Goal: Task Accomplishment & Management: Complete application form

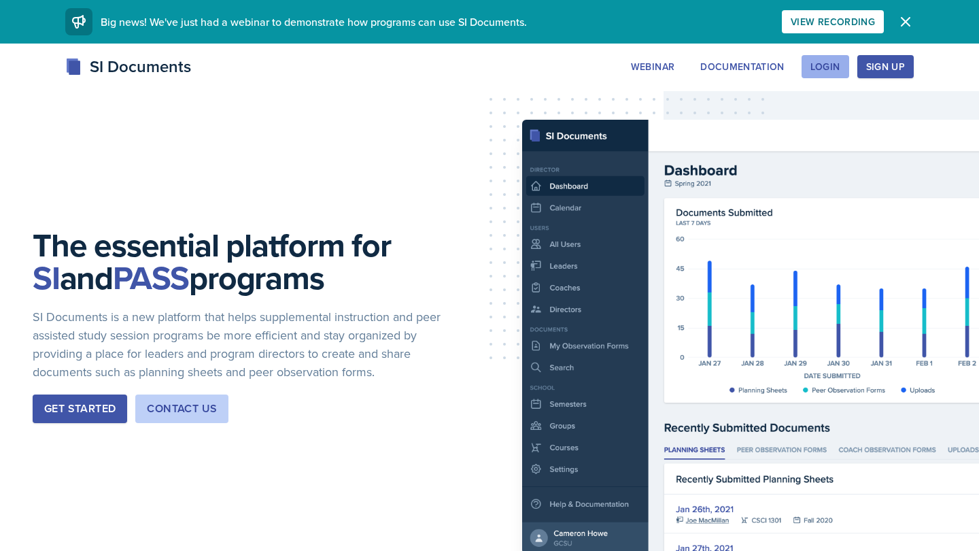
click at [828, 58] on button "Login" at bounding box center [826, 66] width 48 height 23
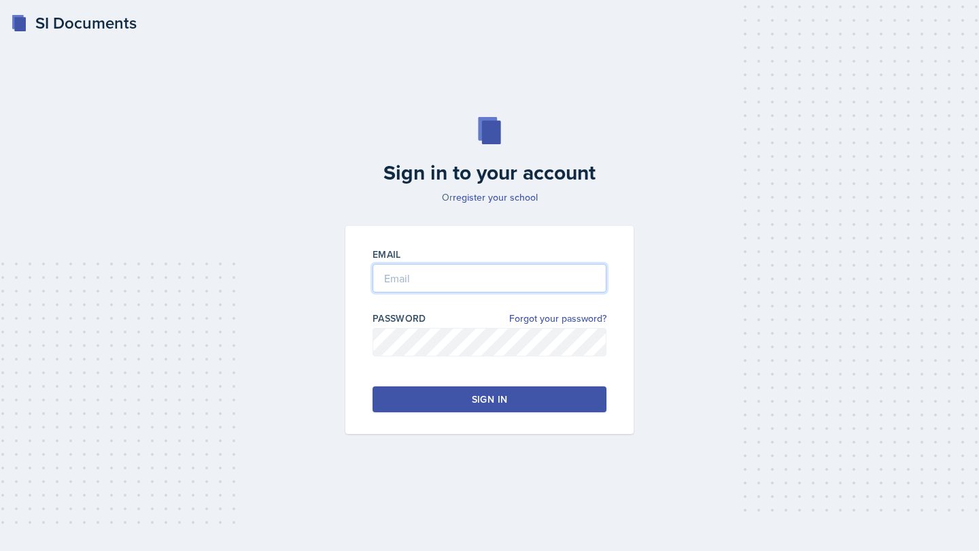
click at [531, 280] on input "email" at bounding box center [490, 278] width 234 height 29
type input "[PERSON_NAME]"
click at [548, 397] on button "Sign in" at bounding box center [490, 399] width 234 height 26
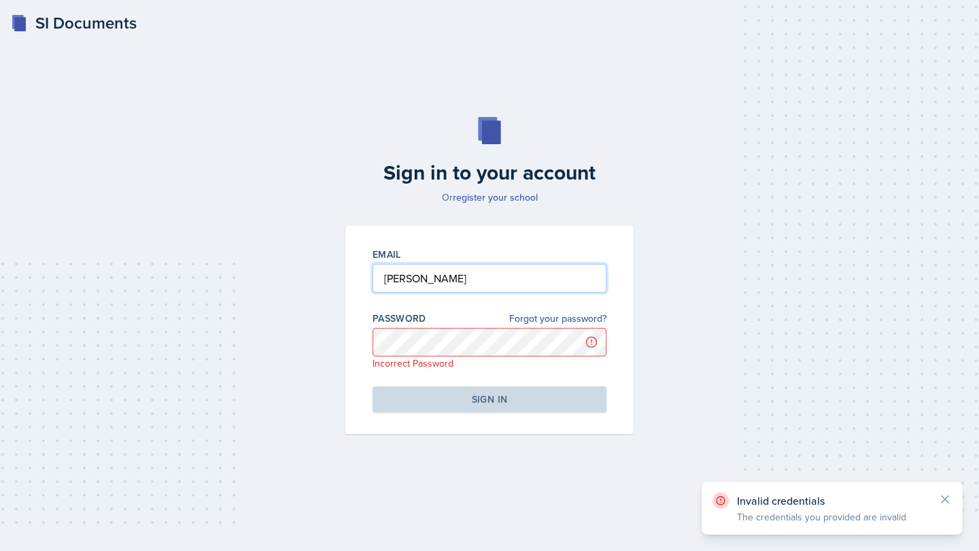
drag, startPoint x: 460, startPoint y: 275, endPoint x: 354, endPoint y: 271, distance: 106.2
click at [354, 271] on div "Email [PERSON_NAME] Password Forgot your password? Incorrect Password Sign in" at bounding box center [489, 330] width 288 height 208
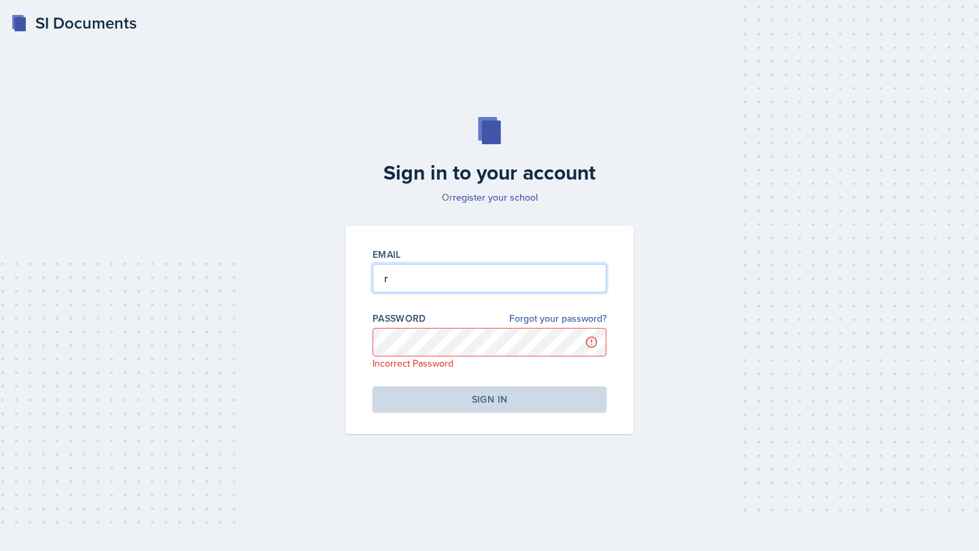
type input "ra"
type input "[EMAIL_ADDRESS][DOMAIN_NAME]"
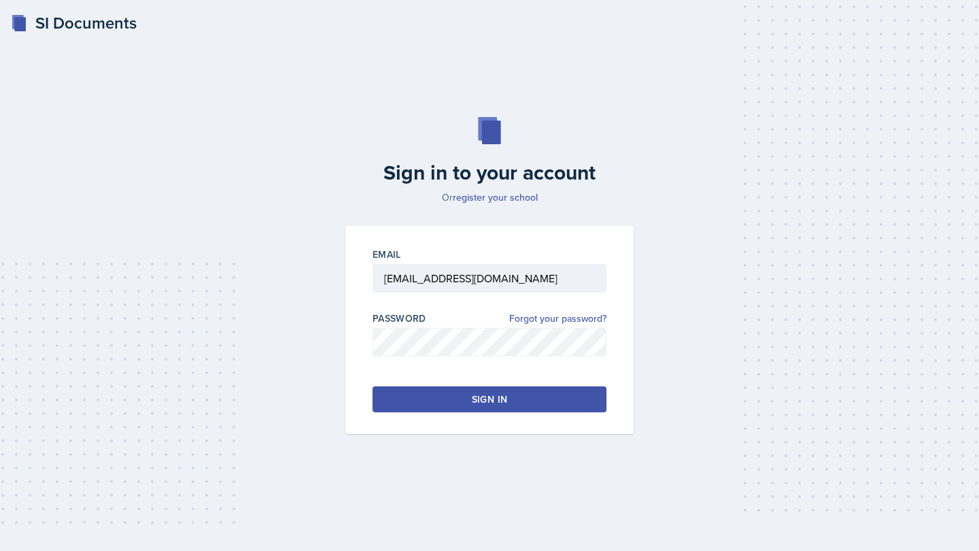
click at [484, 405] on div "Sign in" at bounding box center [489, 399] width 35 height 14
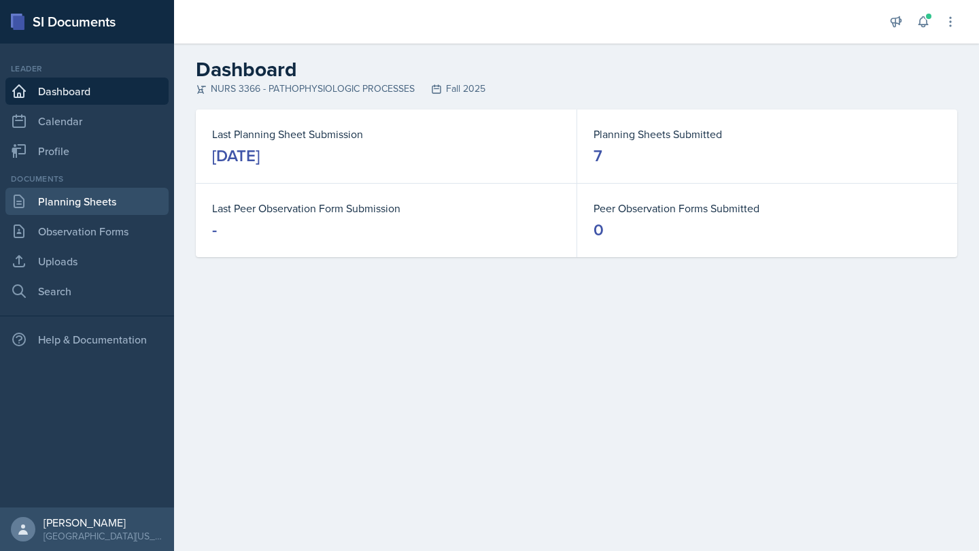
click at [108, 203] on link "Planning Sheets" at bounding box center [86, 201] width 163 height 27
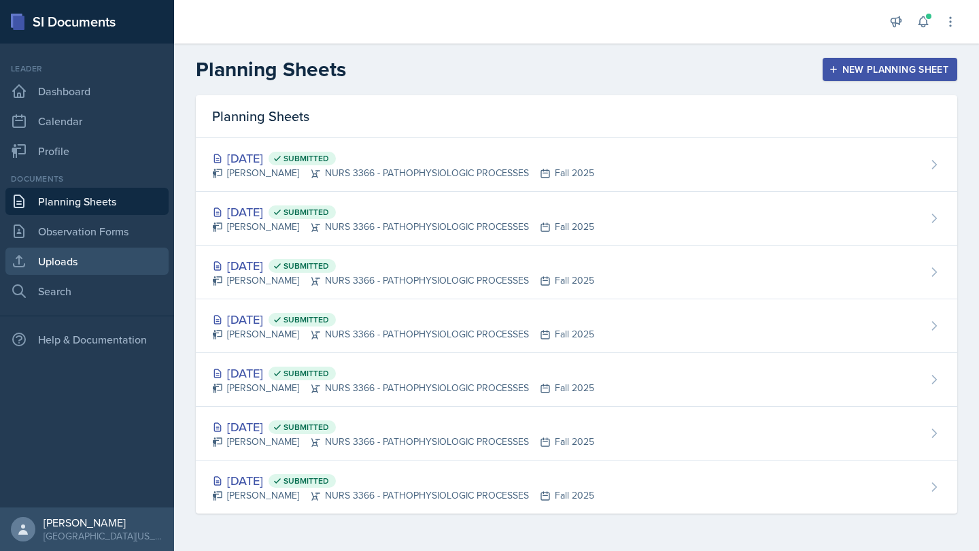
click at [120, 262] on link "Uploads" at bounding box center [86, 261] width 163 height 27
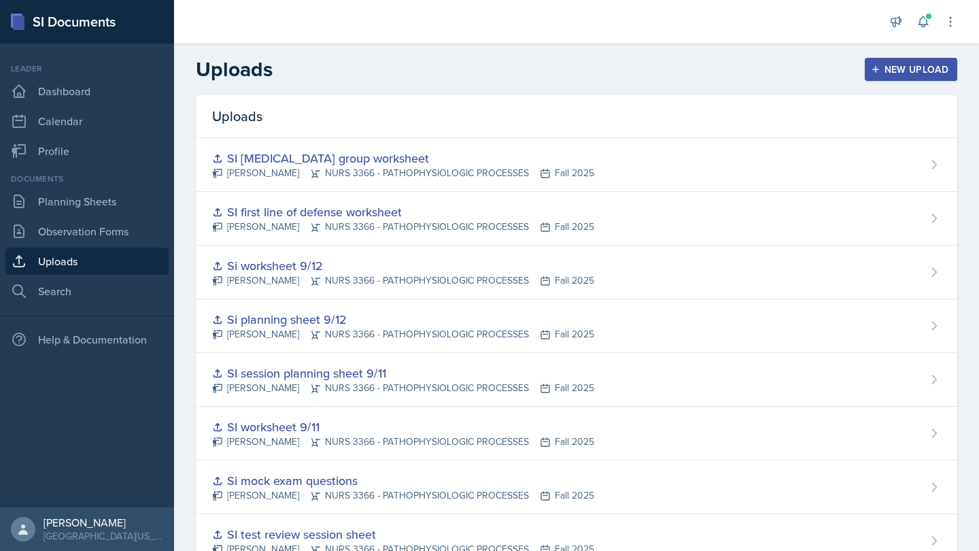
click at [948, 73] on div "New Upload" at bounding box center [911, 69] width 75 height 11
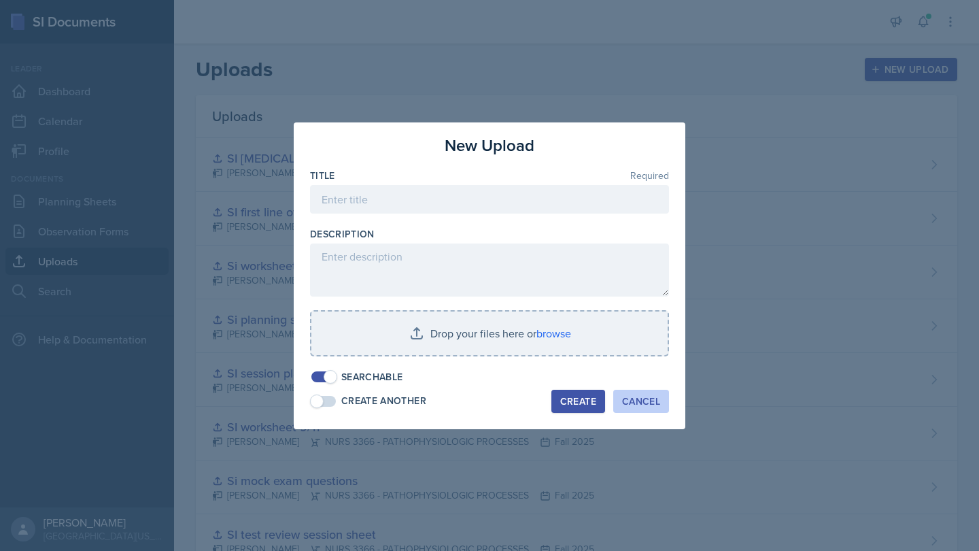
click at [630, 402] on div "Cancel" at bounding box center [641, 401] width 38 height 11
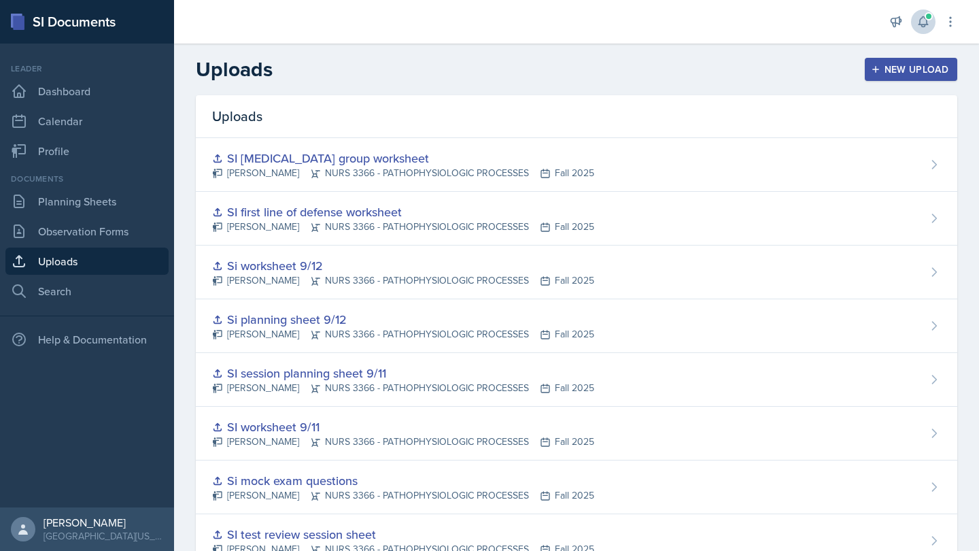
click at [922, 31] on button at bounding box center [923, 22] width 24 height 24
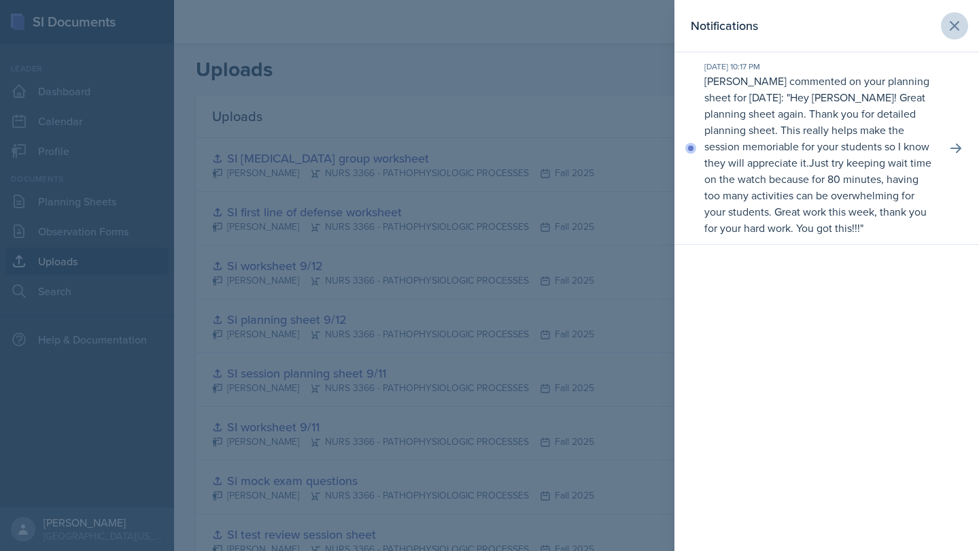
click at [963, 28] on button at bounding box center [954, 25] width 27 height 27
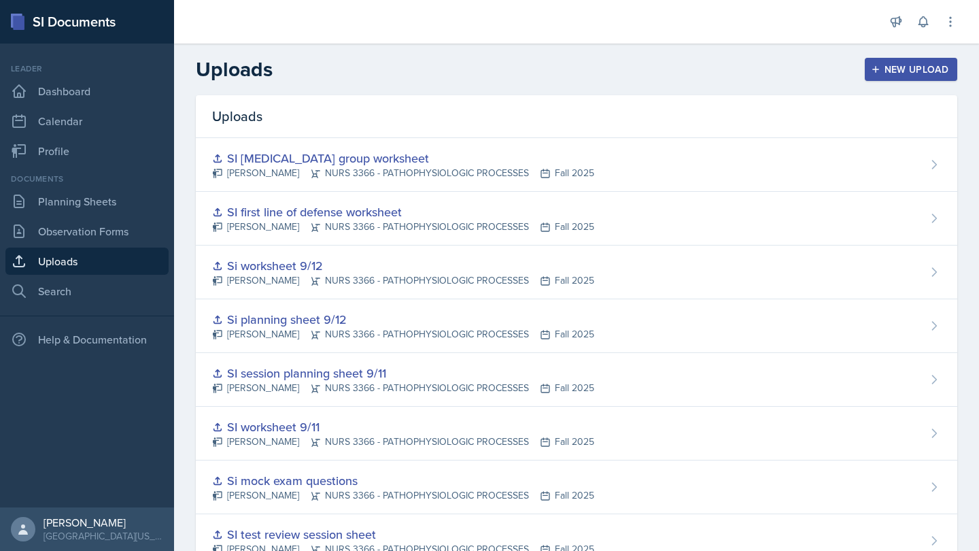
click at [907, 67] on div "New Upload" at bounding box center [911, 69] width 75 height 11
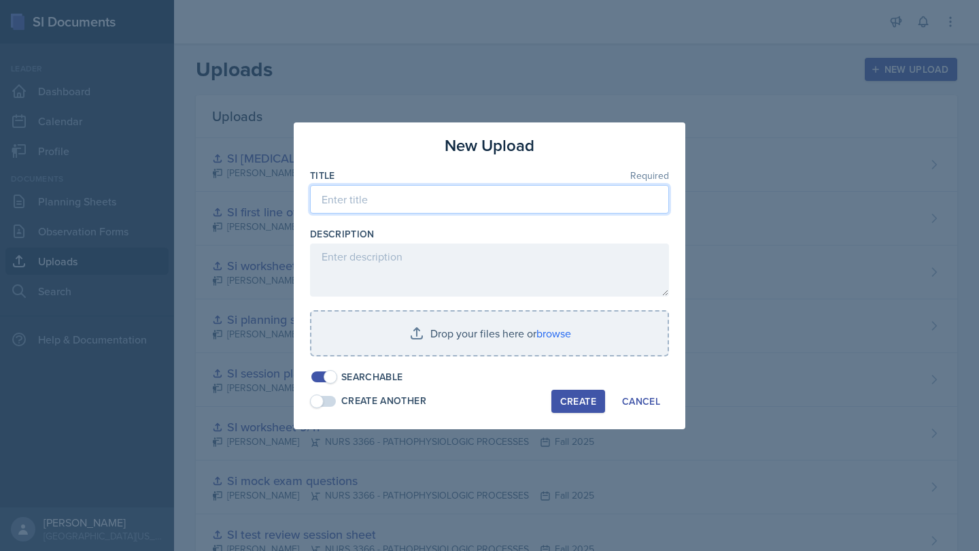
click at [558, 196] on input at bounding box center [489, 199] width 359 height 29
click at [367, 205] on input "SI worksheer 9/19" at bounding box center [489, 199] width 359 height 29
click at [383, 202] on input "SI worksheer 9/19" at bounding box center [489, 199] width 359 height 29
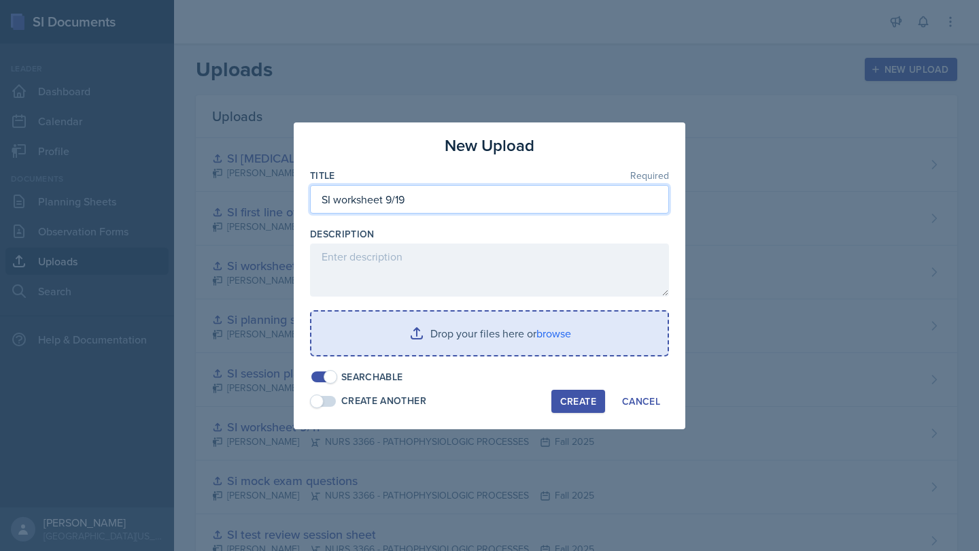
type input "SI worksheet 9/19"
click at [451, 332] on input "file" at bounding box center [489, 333] width 356 height 44
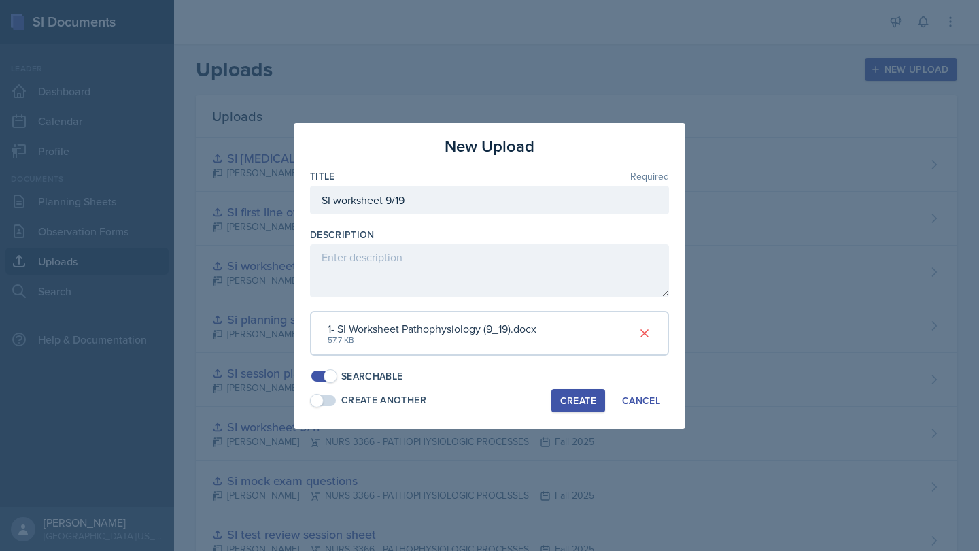
click at [579, 395] on div "Create" at bounding box center [578, 400] width 36 height 11
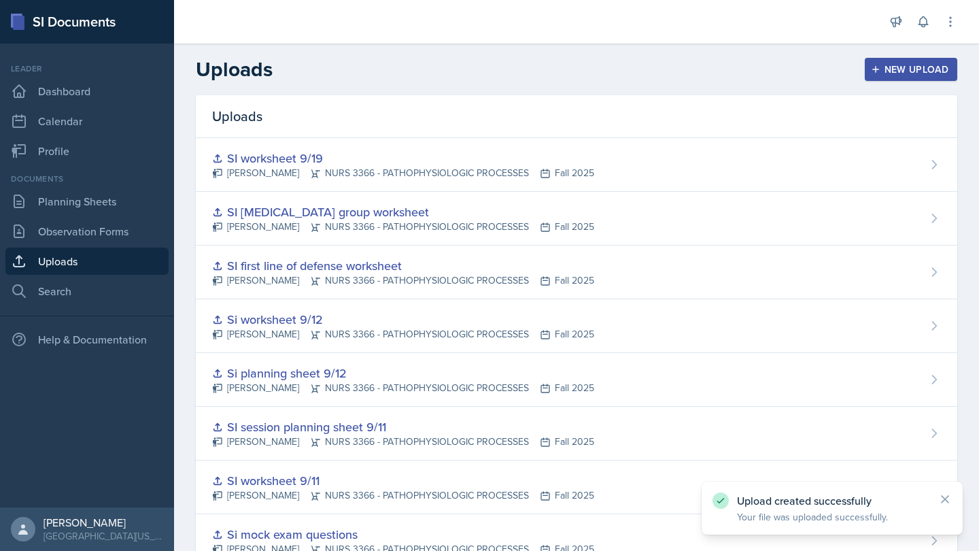
click at [924, 61] on button "New Upload" at bounding box center [911, 69] width 93 height 23
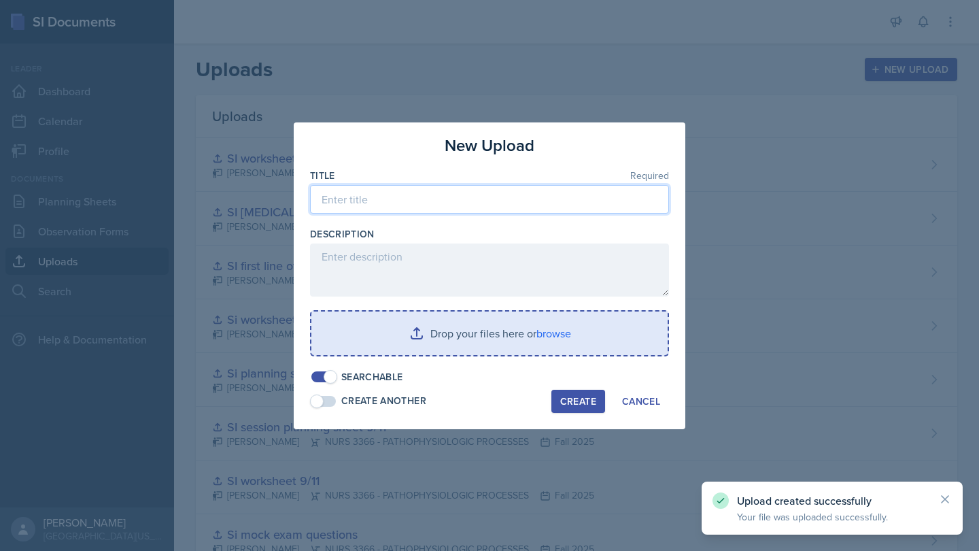
click at [643, 210] on input at bounding box center [489, 199] width 359 height 29
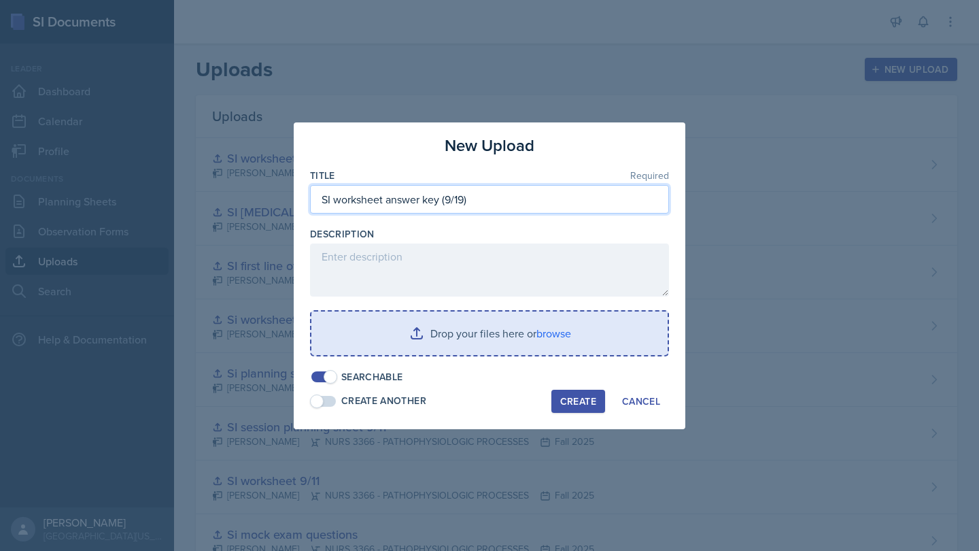
type input "SI worksheet answer key (9/19)"
click at [562, 320] on input "file" at bounding box center [489, 333] width 356 height 44
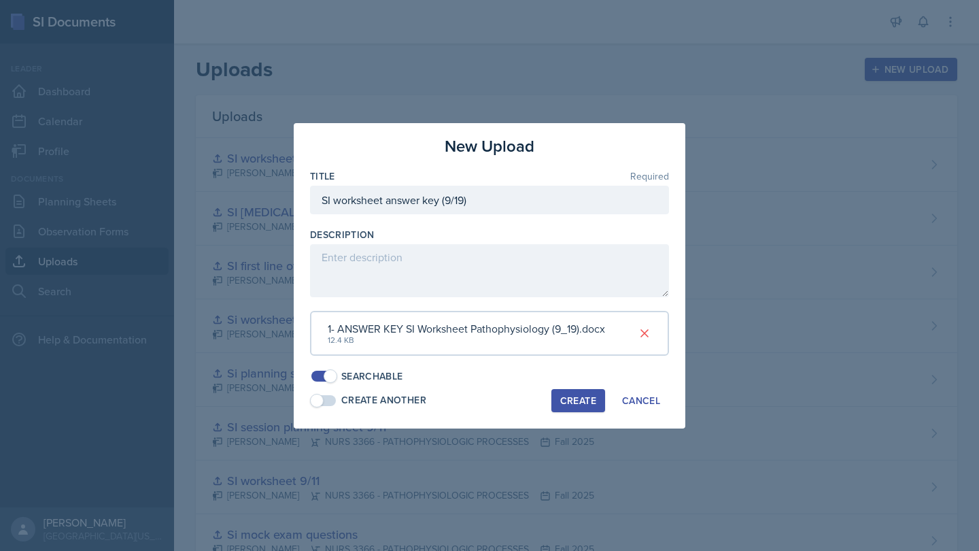
click at [587, 395] on div "Create" at bounding box center [578, 400] width 36 height 11
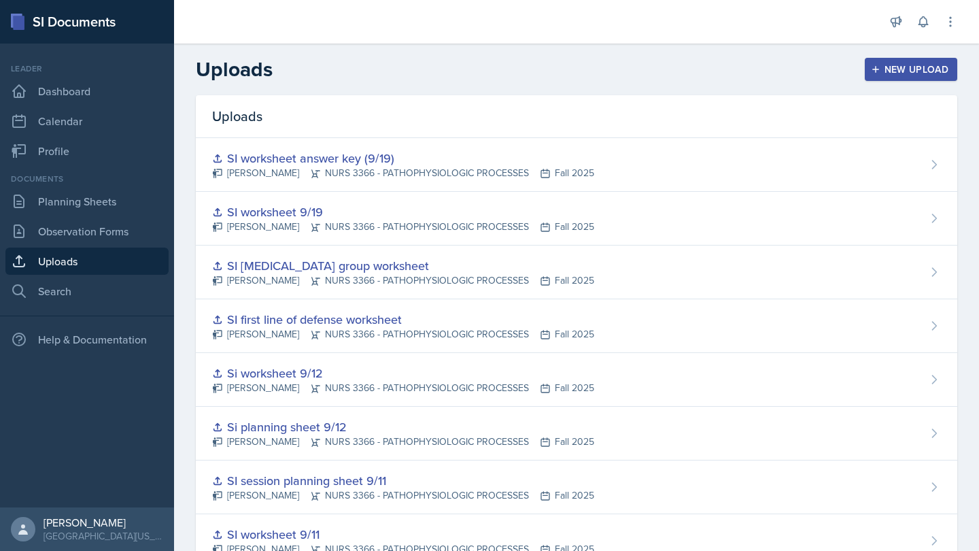
click at [940, 75] on div "New Upload" at bounding box center [911, 69] width 75 height 11
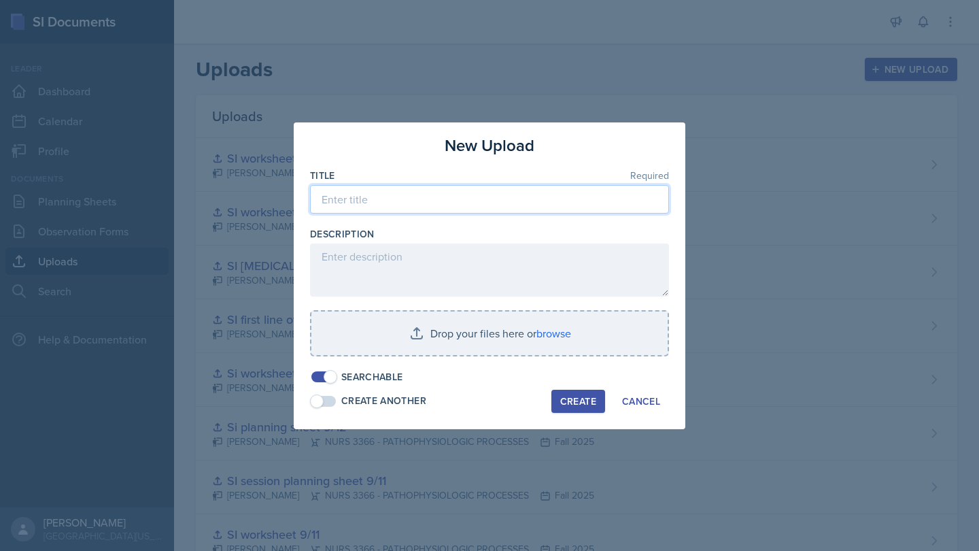
click at [479, 199] on input at bounding box center [489, 199] width 359 height 29
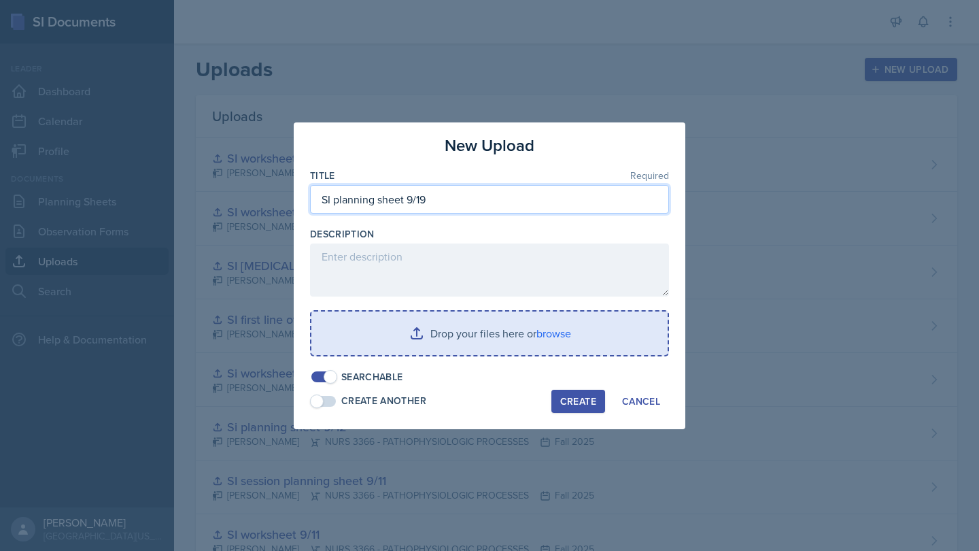
type input "SI planning sheet 9/19"
click at [446, 339] on input "file" at bounding box center [489, 333] width 356 height 44
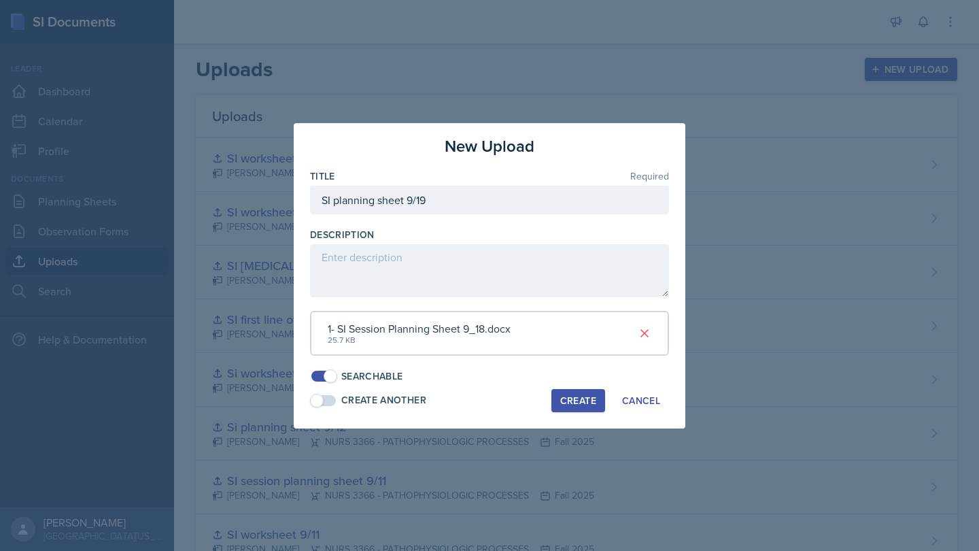
click at [577, 396] on div "Create" at bounding box center [578, 400] width 36 height 11
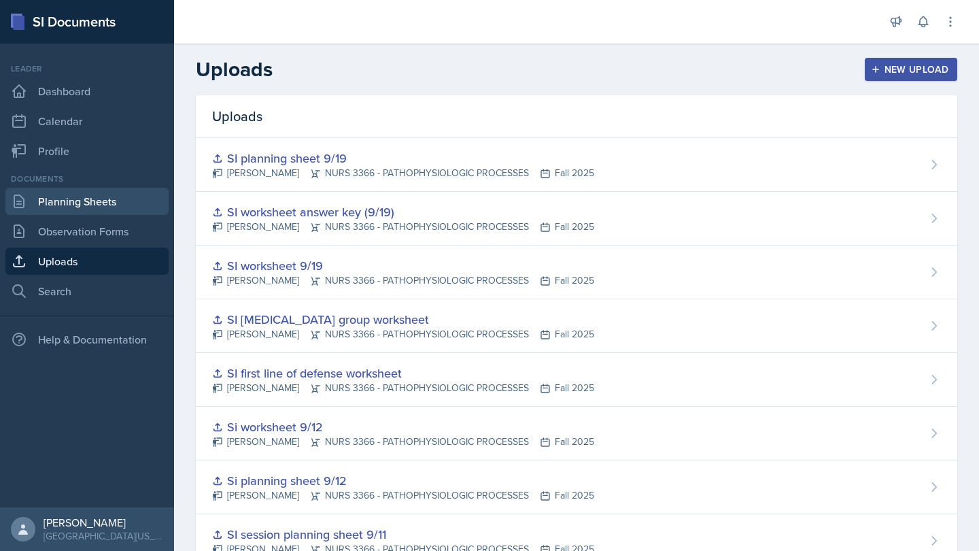
click at [129, 208] on link "Planning Sheets" at bounding box center [86, 201] width 163 height 27
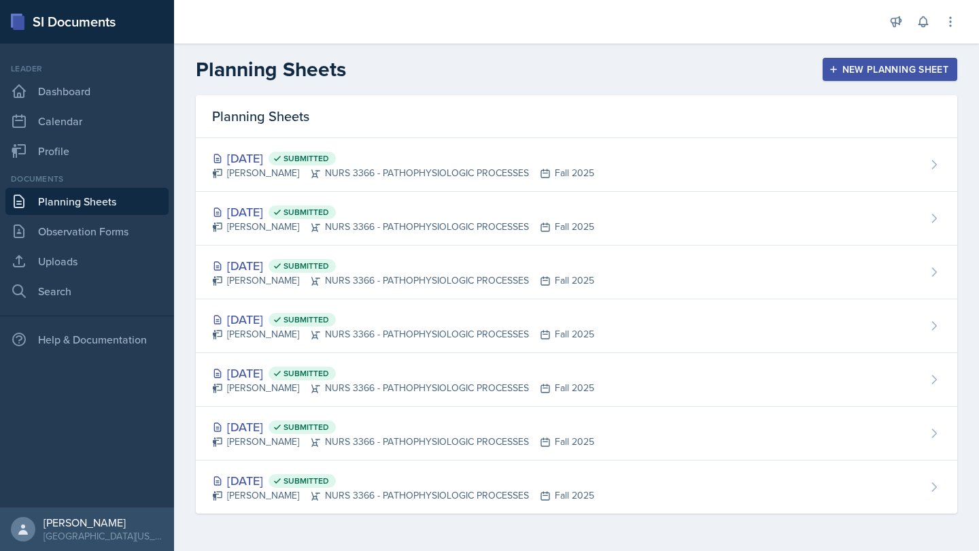
click at [881, 65] on div "New Planning Sheet" at bounding box center [890, 69] width 117 height 11
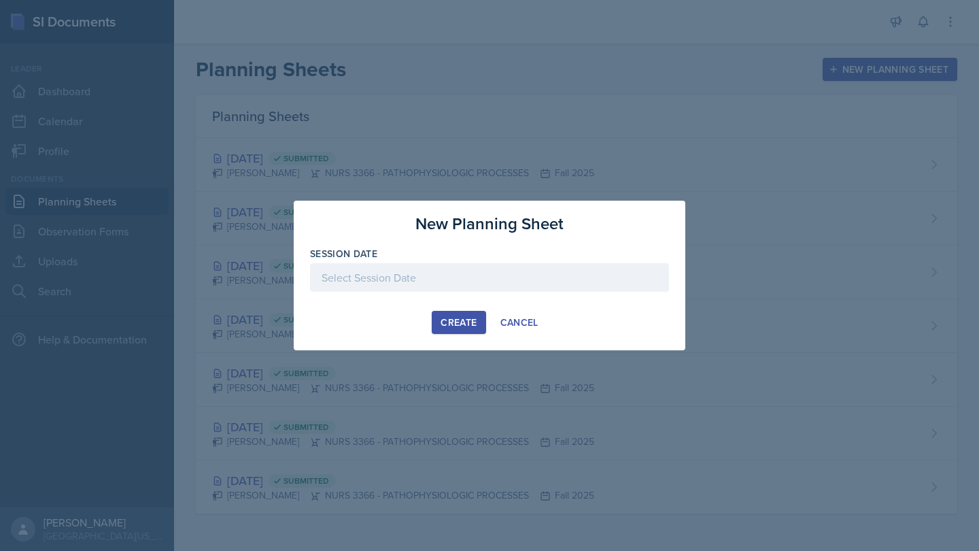
click at [505, 275] on div at bounding box center [489, 277] width 359 height 29
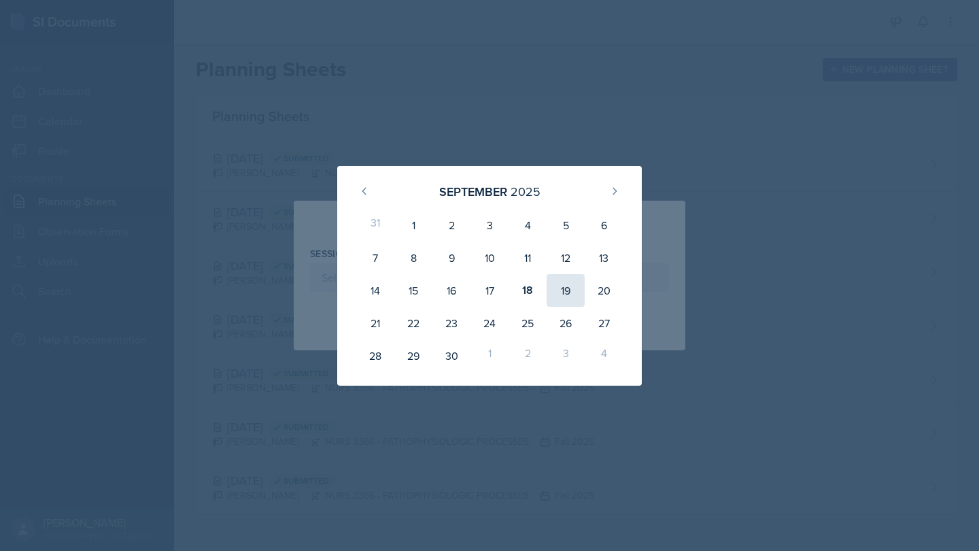
click at [573, 288] on div "19" at bounding box center [566, 290] width 38 height 33
type input "[DATE]"
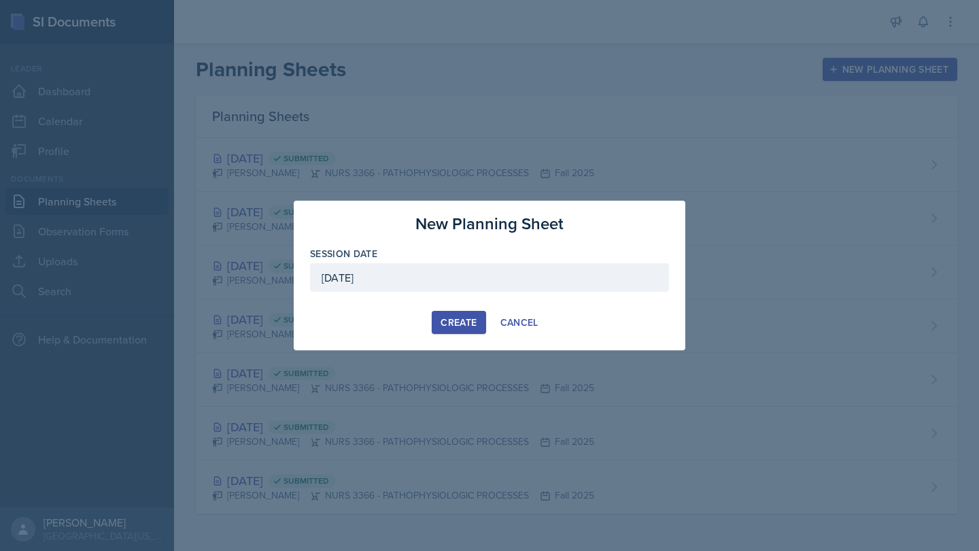
click at [457, 319] on div "Create" at bounding box center [459, 322] width 36 height 11
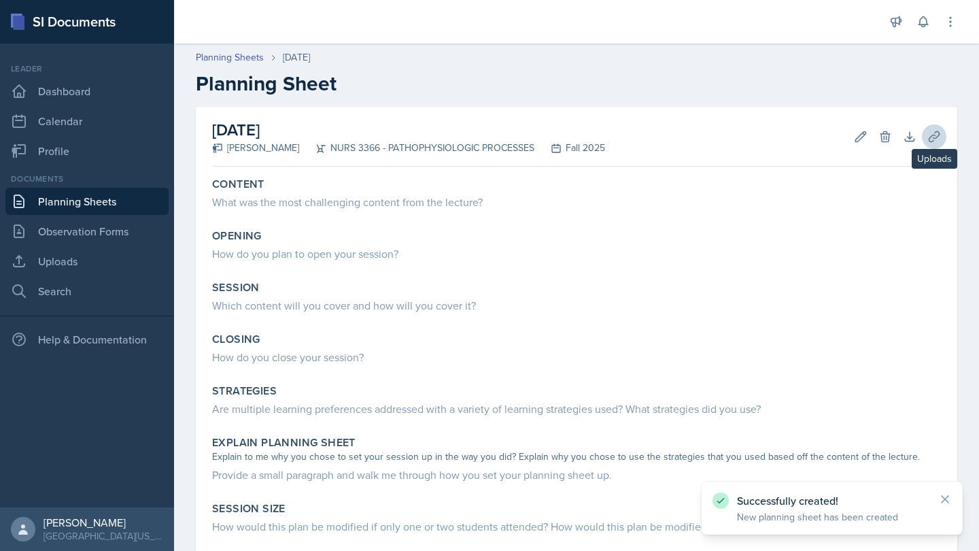
click at [926, 137] on button "Uploads" at bounding box center [934, 136] width 24 height 24
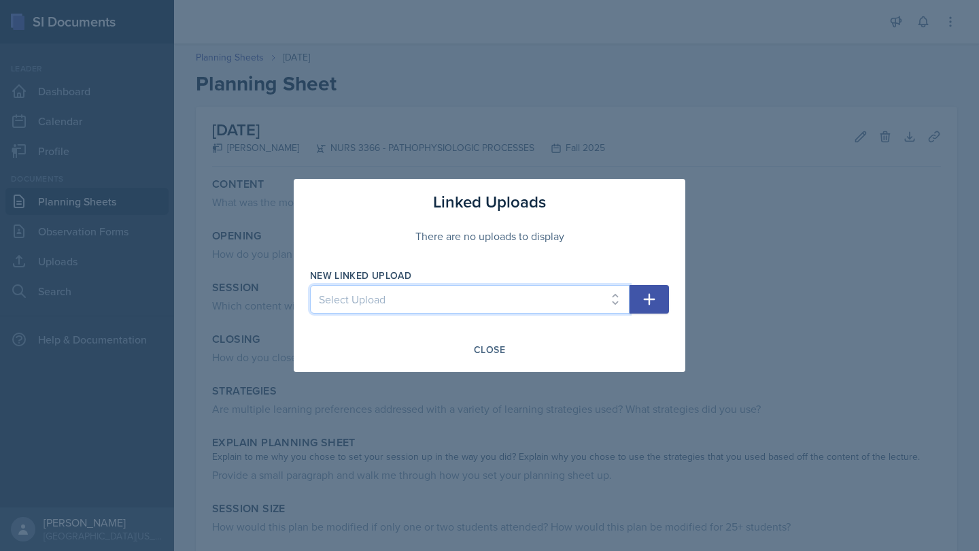
select select "0561963e-0fb7-4dcb-a2bf-4f177432227b"
click at [649, 303] on icon "button" at bounding box center [650, 300] width 12 height 12
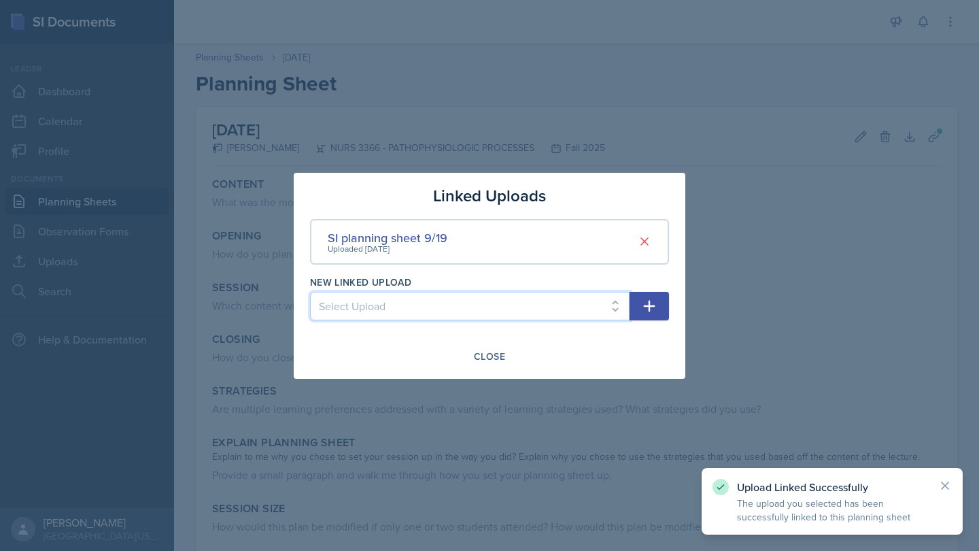
select select "513987e9-1ef2-48c6-ba20-2c052bd20ac7"
click at [649, 305] on icon "button" at bounding box center [650, 306] width 12 height 12
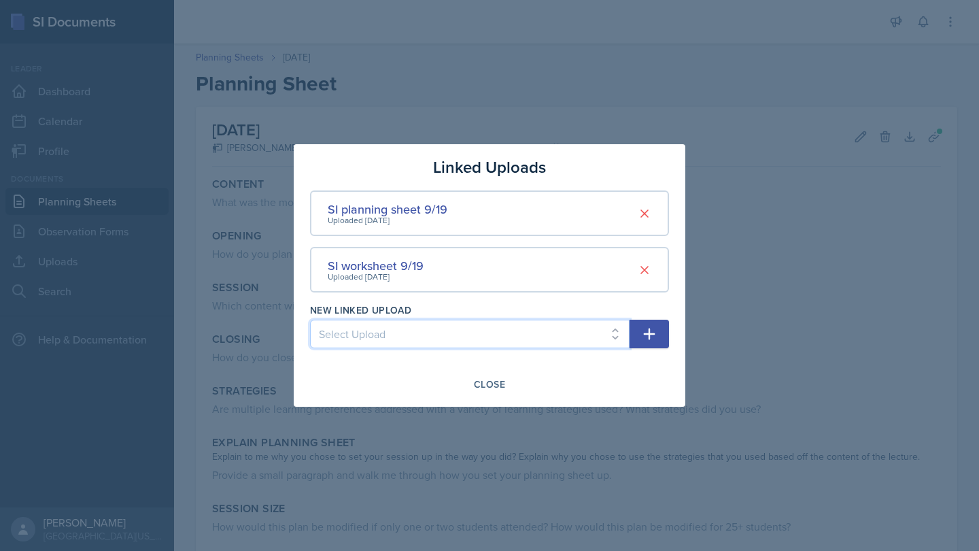
select select "90d57e0e-9667-4bfc-9589-3159913e3e4c"
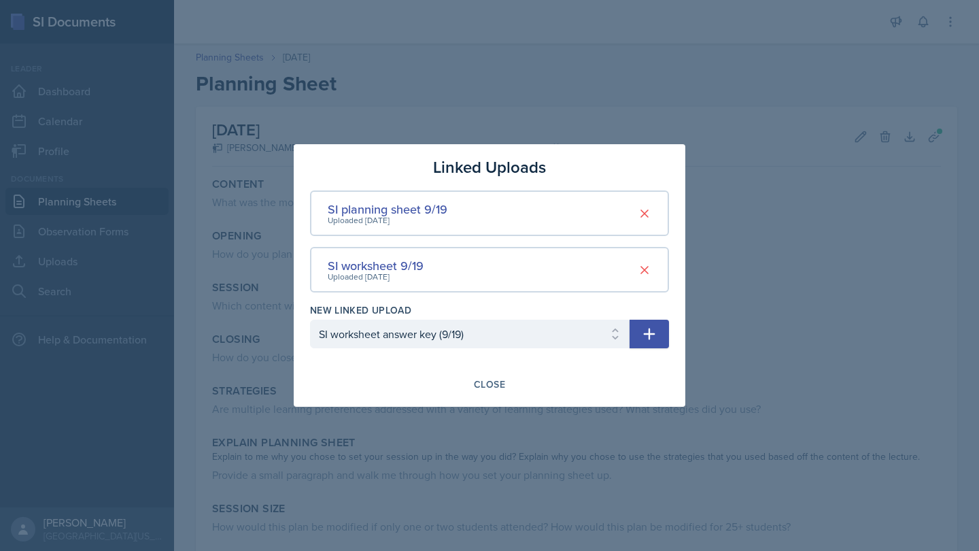
click at [649, 333] on icon "button" at bounding box center [650, 334] width 12 height 12
select select
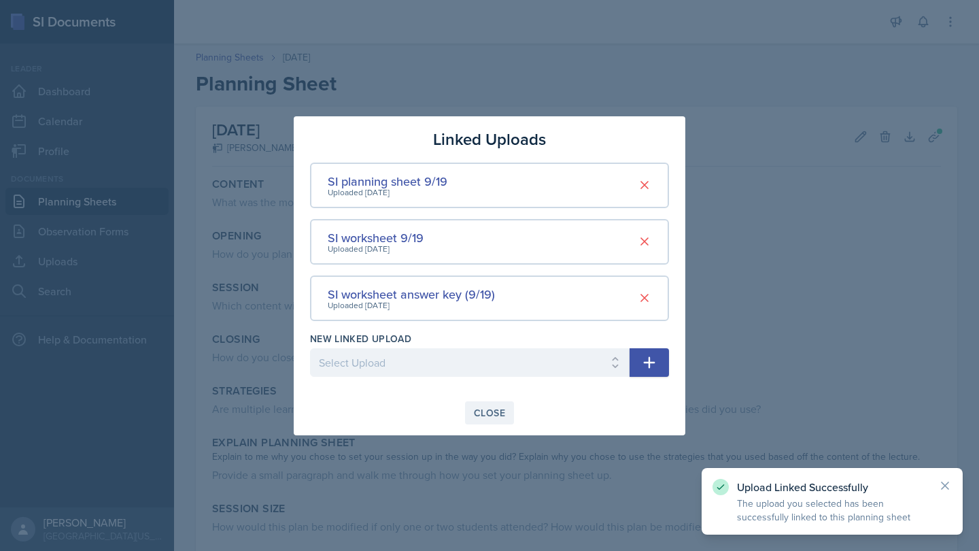
click at [494, 414] on div "Close" at bounding box center [489, 412] width 31 height 11
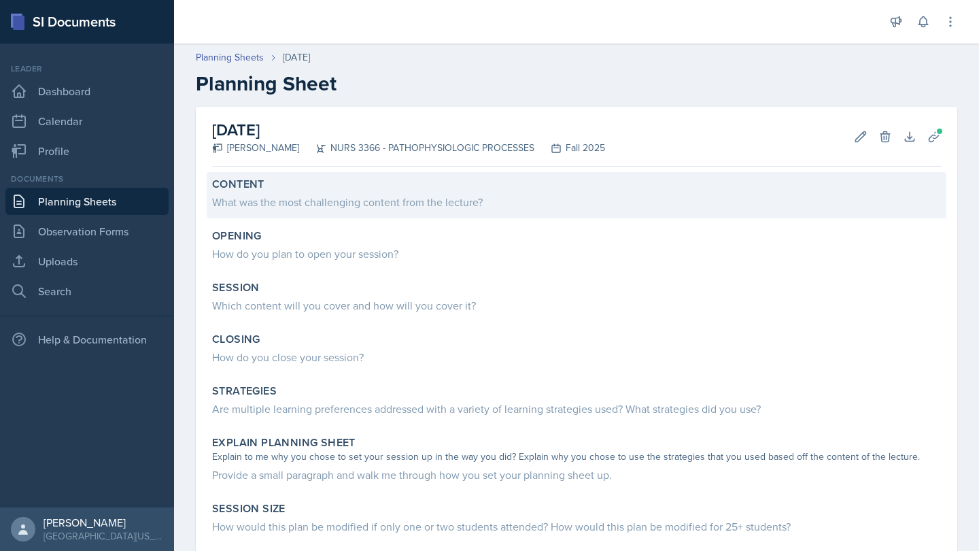
click at [481, 207] on div "What was the most challenging content from the lecture?" at bounding box center [576, 202] width 729 height 16
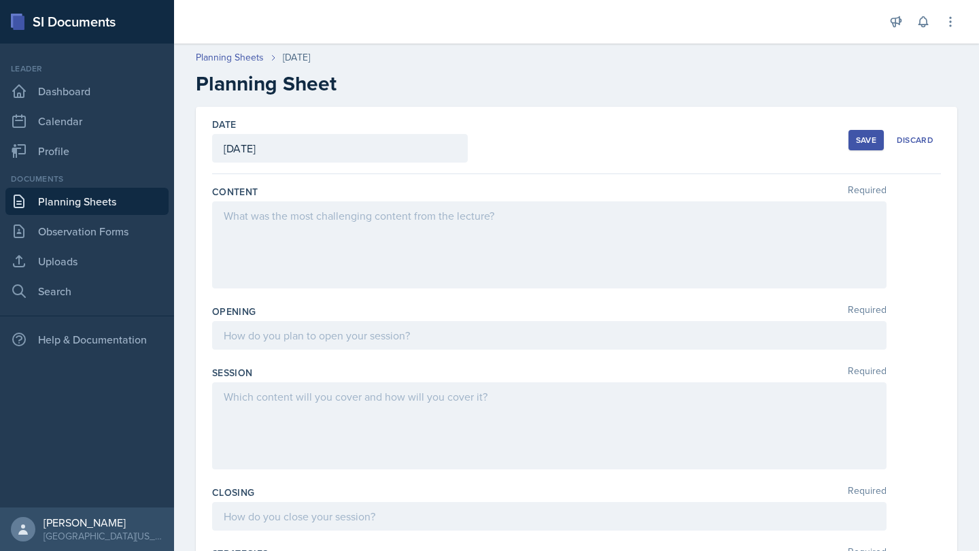
click at [479, 224] on div at bounding box center [549, 244] width 675 height 87
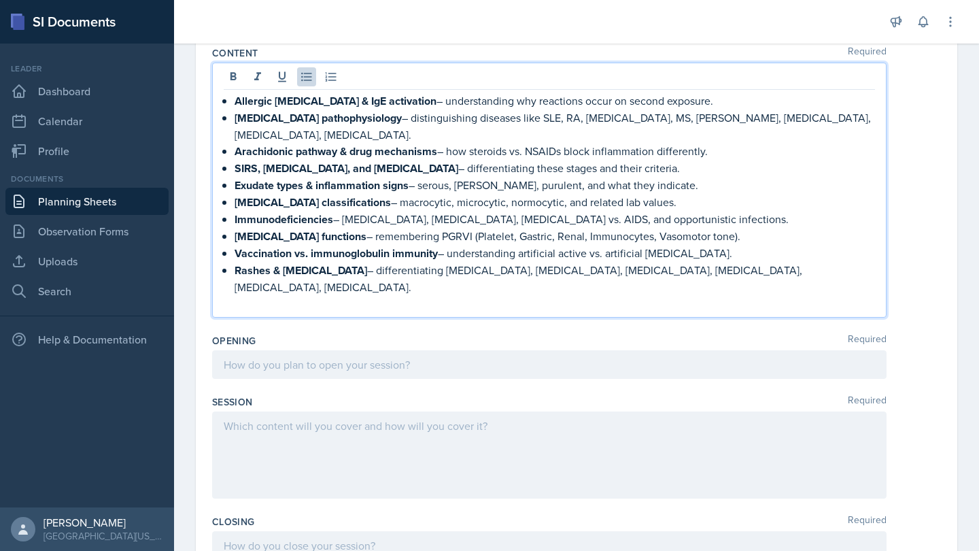
scroll to position [150, 0]
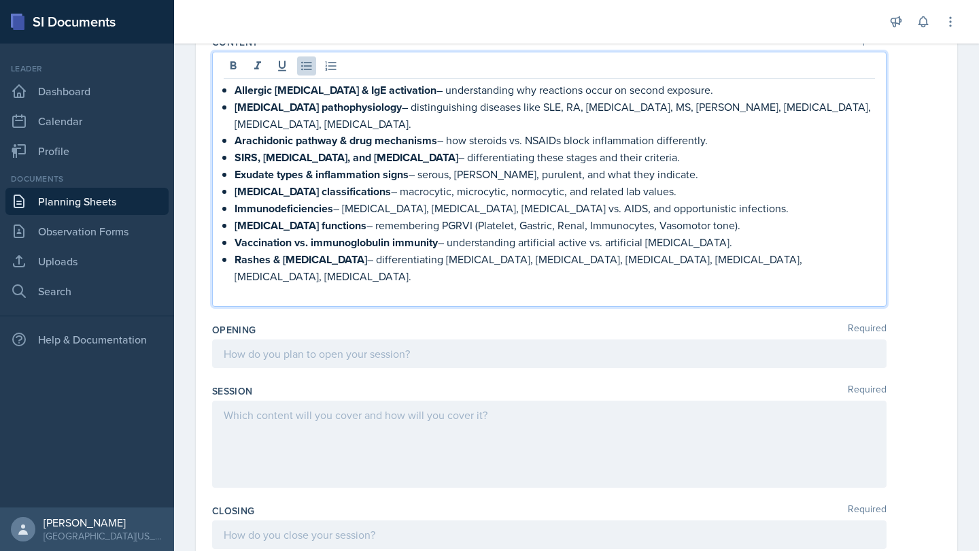
click at [375, 339] on div at bounding box center [549, 353] width 675 height 29
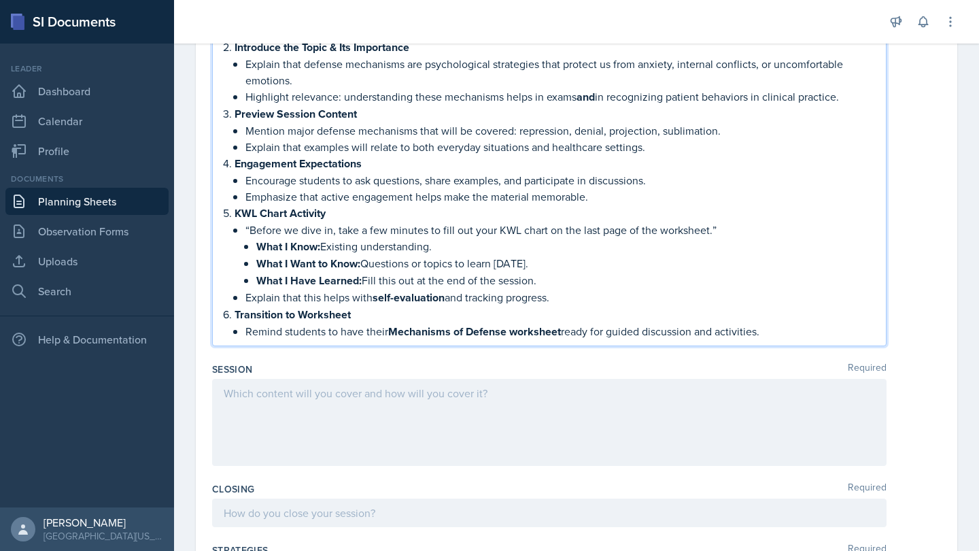
scroll to position [526, 0]
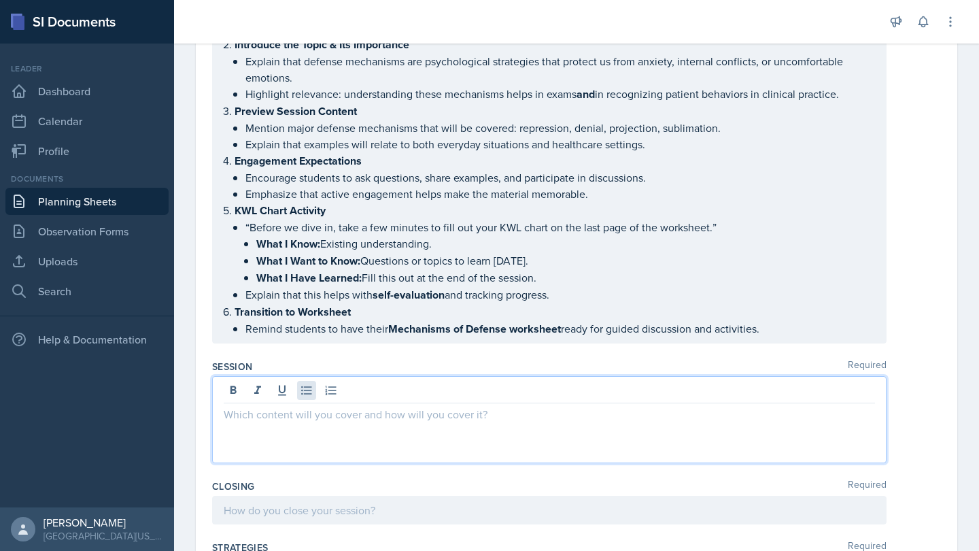
click at [301, 376] on div at bounding box center [549, 419] width 675 height 87
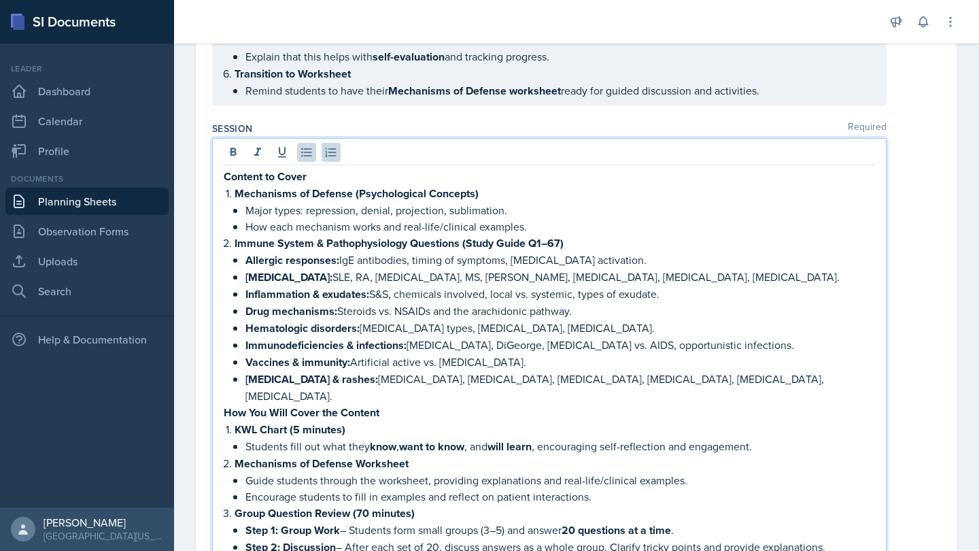
scroll to position [739, 0]
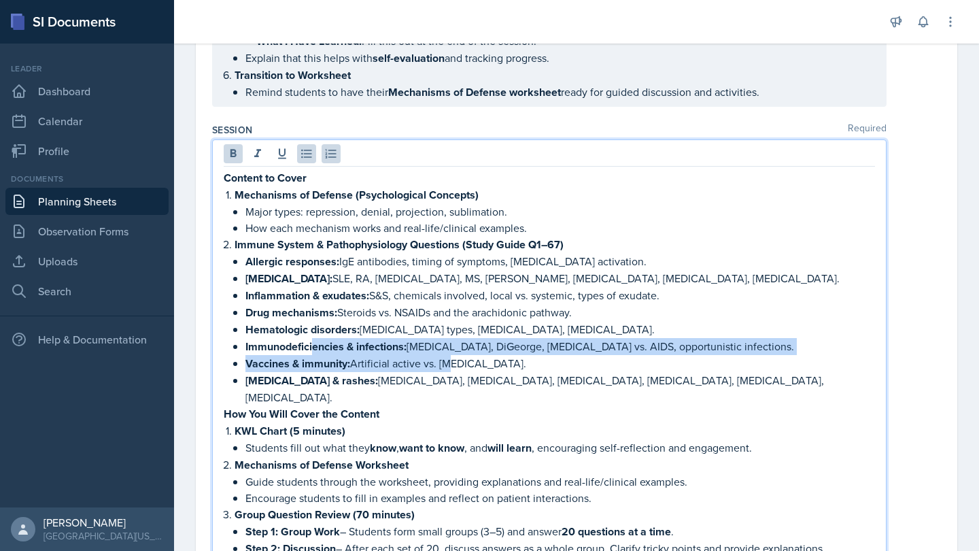
drag, startPoint x: 448, startPoint y: 343, endPoint x: 315, endPoint y: 322, distance: 135.0
click at [315, 322] on ul "Allergic responses: IgE antibodies, timing of symptoms, [MEDICAL_DATA] activati…" at bounding box center [561, 329] width 630 height 152
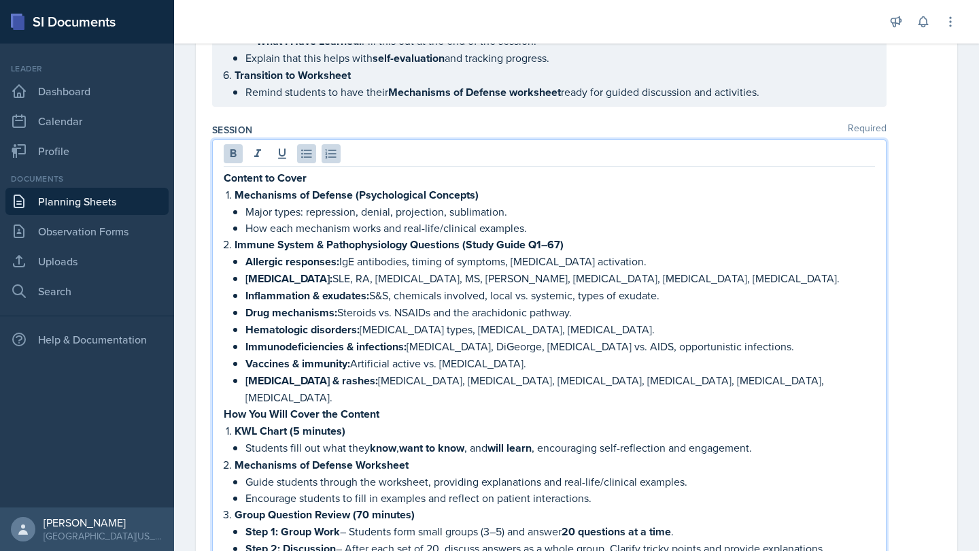
click at [388, 287] on p "Inflammation & exudates: S&S, chemicals involved, local vs. systemic, types of …" at bounding box center [561, 295] width 630 height 17
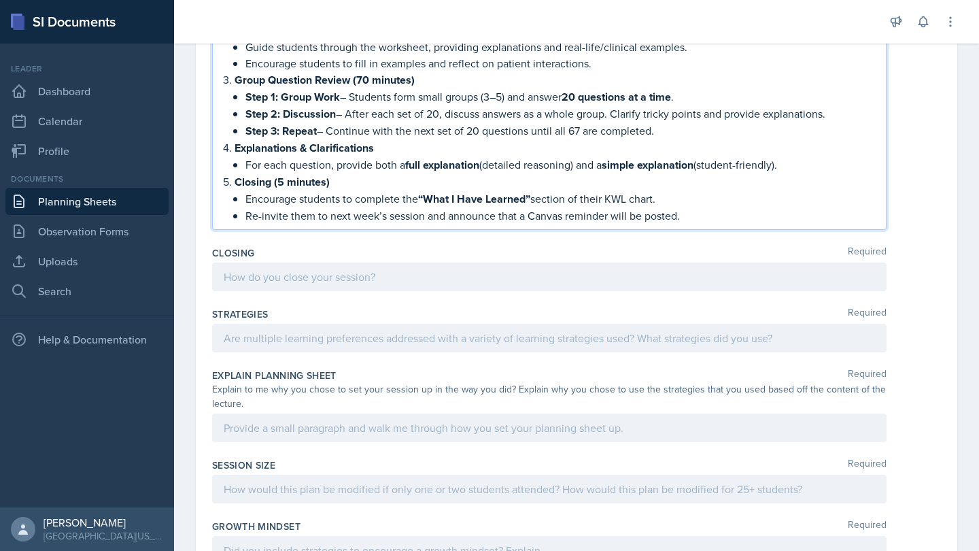
scroll to position [1174, 0]
click at [346, 261] on div at bounding box center [549, 275] width 675 height 29
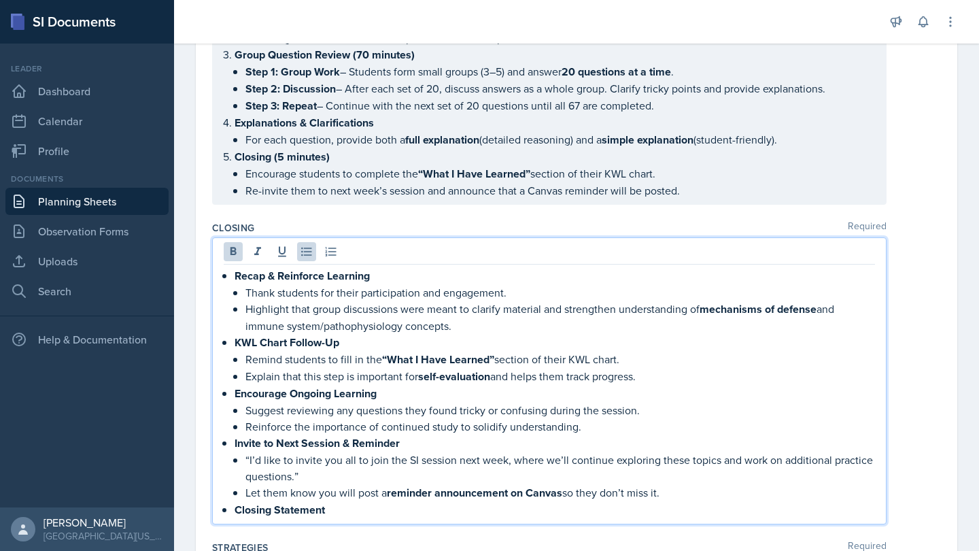
click at [543, 221] on div "Closing Required" at bounding box center [576, 228] width 729 height 14
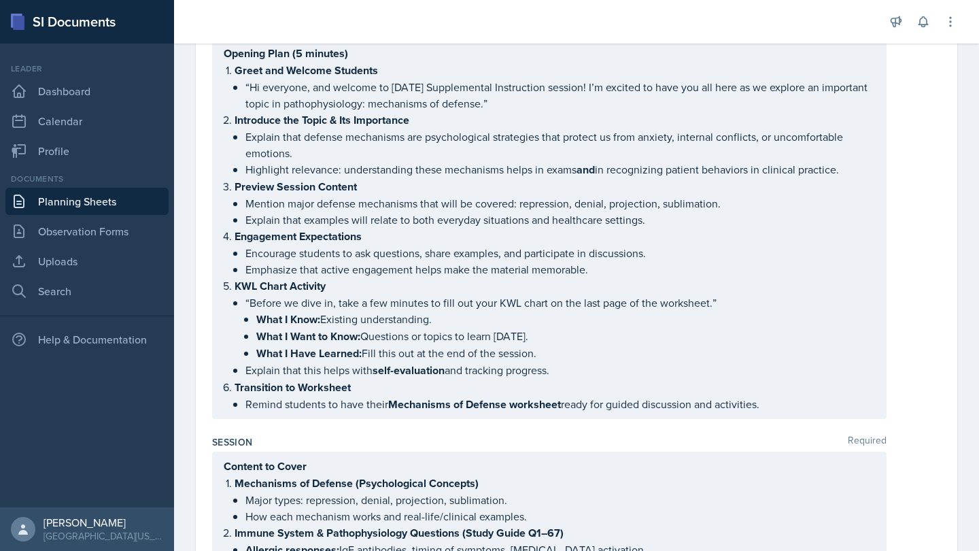
scroll to position [425, 0]
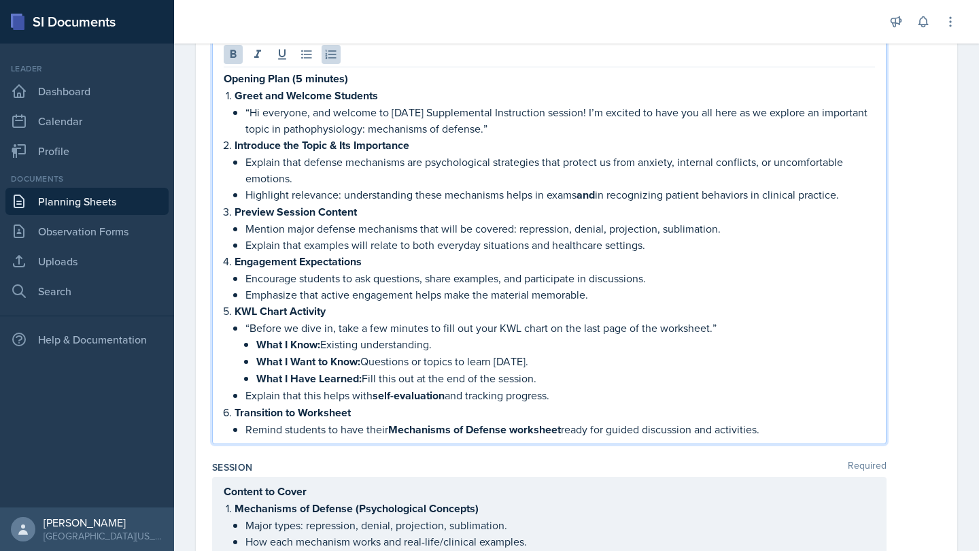
click at [482, 70] on div "Opening Plan (5 minutes) Greet and Welcome Students “Hi everyone, and welcome t…" at bounding box center [550, 254] width 652 height 368
drag, startPoint x: 498, startPoint y: 114, endPoint x: 240, endPoint y: 95, distance: 259.2
click at [240, 95] on li "Greet and Welcome Students “Hi everyone, and welcome to [DATE] Supplemental Ins…" at bounding box center [555, 112] width 641 height 50
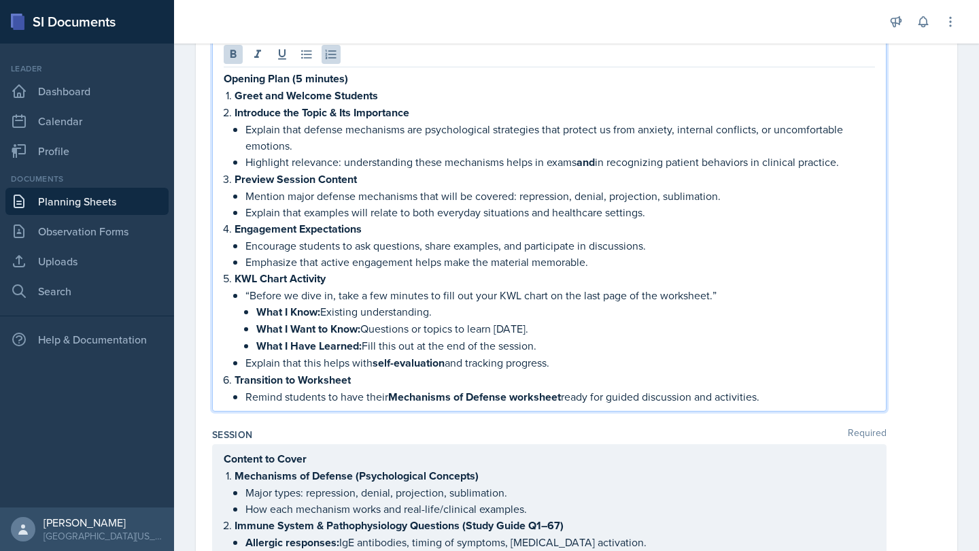
click at [915, 258] on div "Opening Plan (5 minutes) Greet and Welcome Students Introduce the Topic & Its I…" at bounding box center [576, 225] width 729 height 371
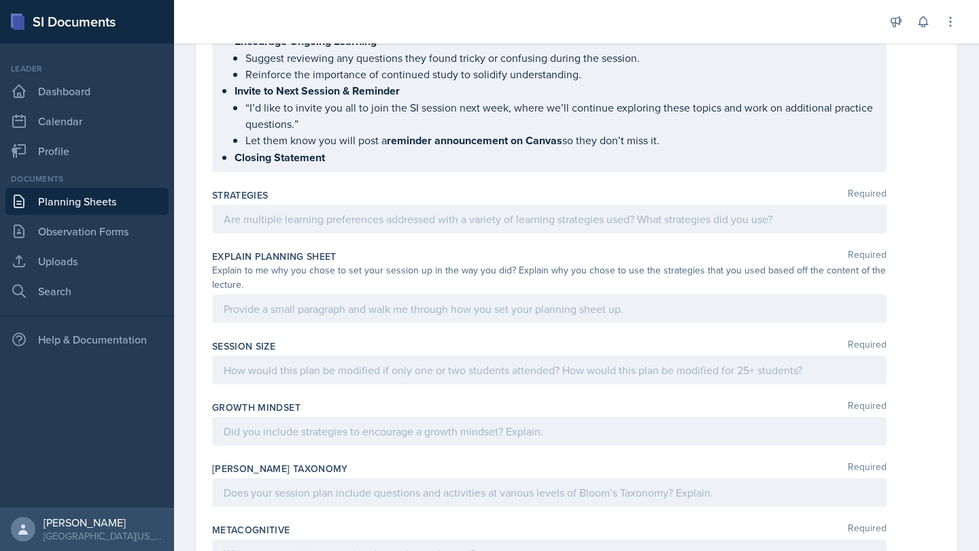
scroll to position [1468, 0]
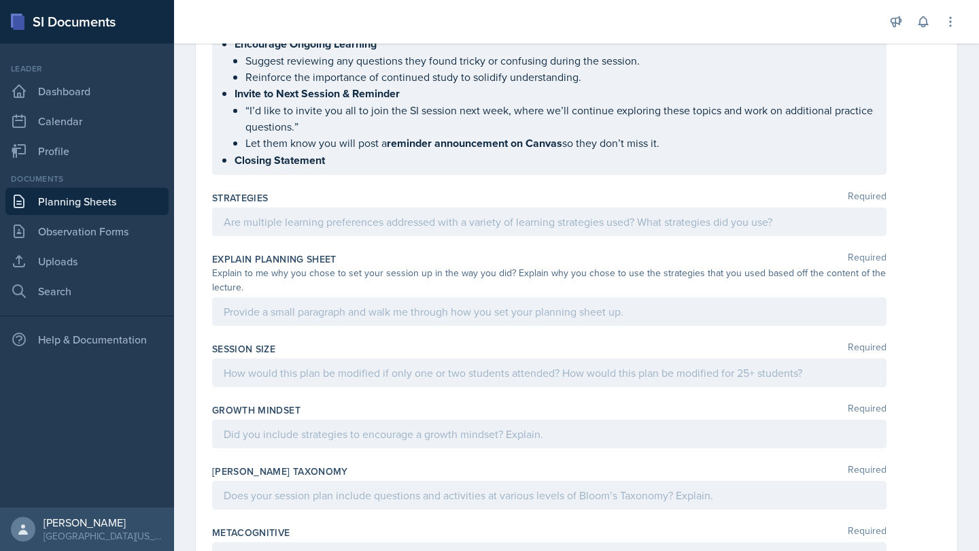
click at [383, 207] on div at bounding box center [549, 221] width 675 height 29
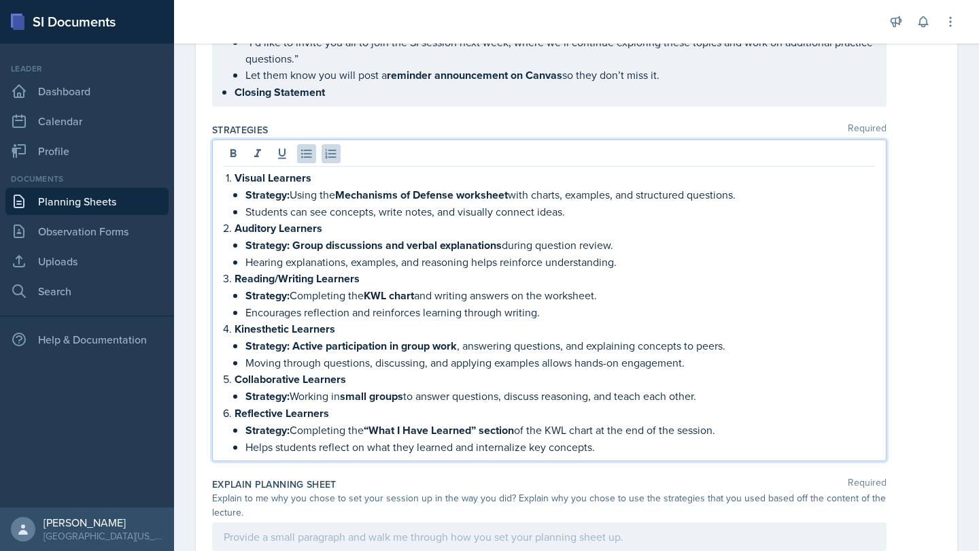
scroll to position [1537, 0]
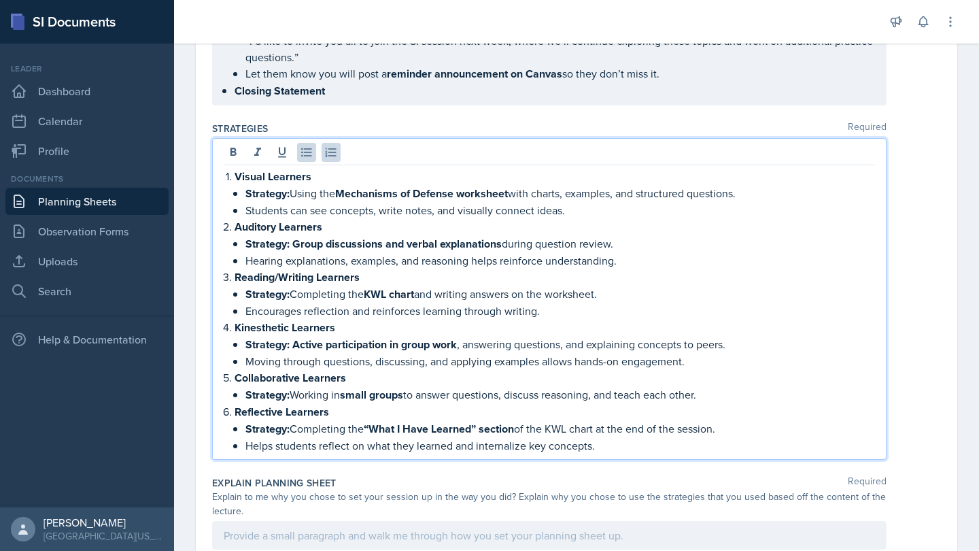
click at [443, 122] on div "Strategies Required" at bounding box center [576, 129] width 729 height 14
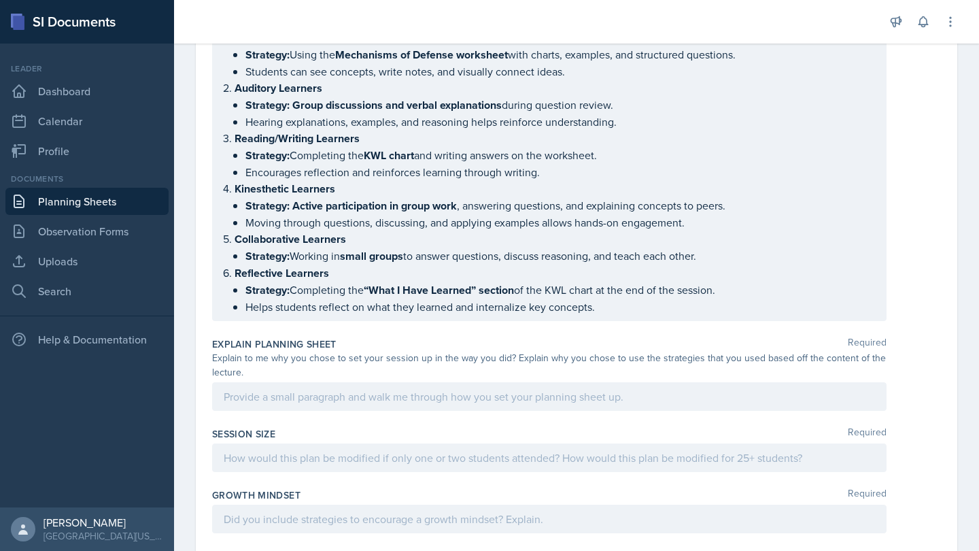
scroll to position [1651, 0]
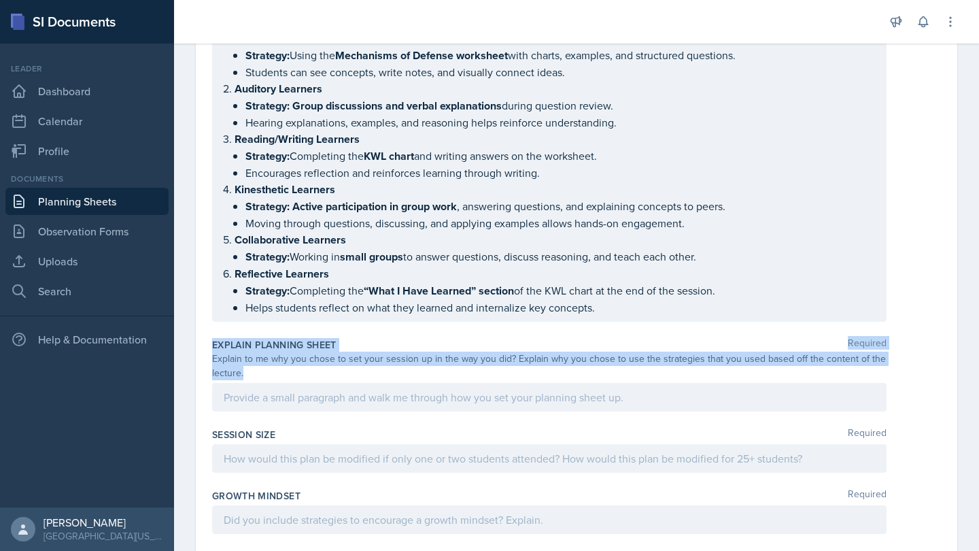
drag, startPoint x: 251, startPoint y: 343, endPoint x: 210, endPoint y: 311, distance: 51.8
copy div "Explain Planning Sheet Required Explain to me why you chose to set your session…"
click at [522, 383] on div at bounding box center [549, 397] width 675 height 29
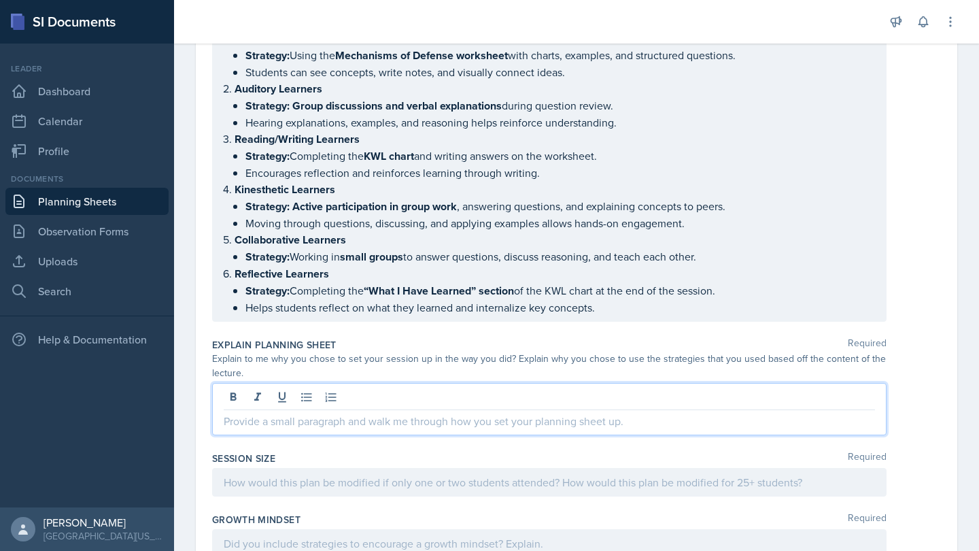
click at [522, 388] on div at bounding box center [550, 399] width 652 height 22
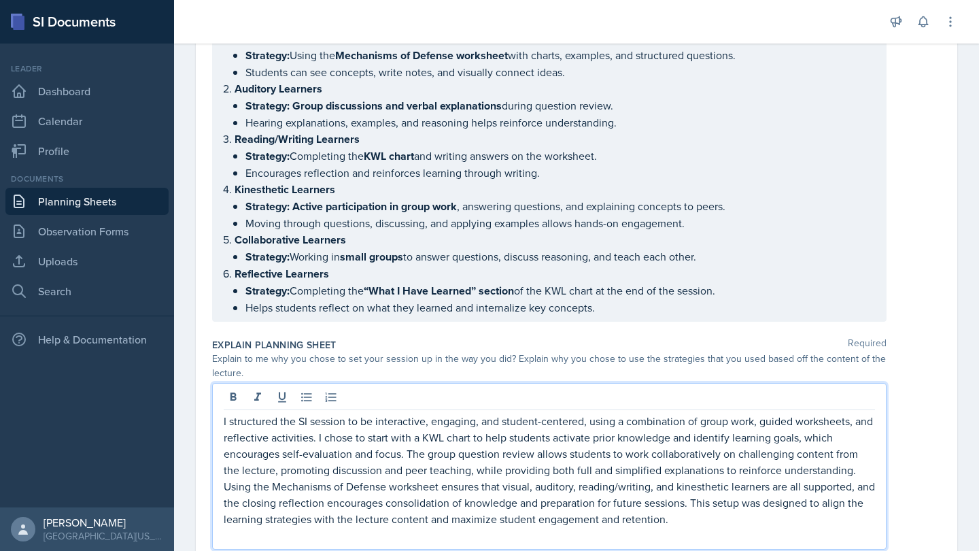
click at [486, 527] on p at bounding box center [550, 535] width 652 height 16
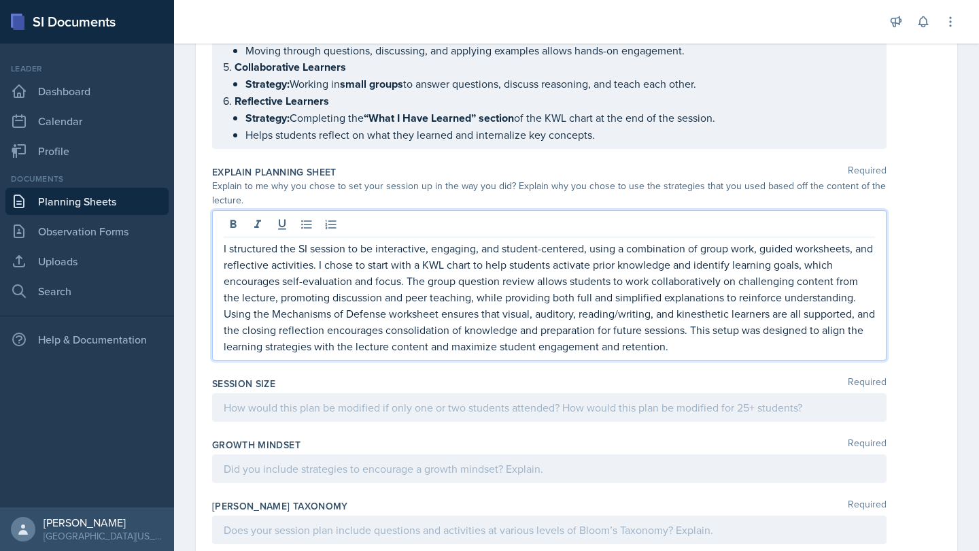
scroll to position [1825, 0]
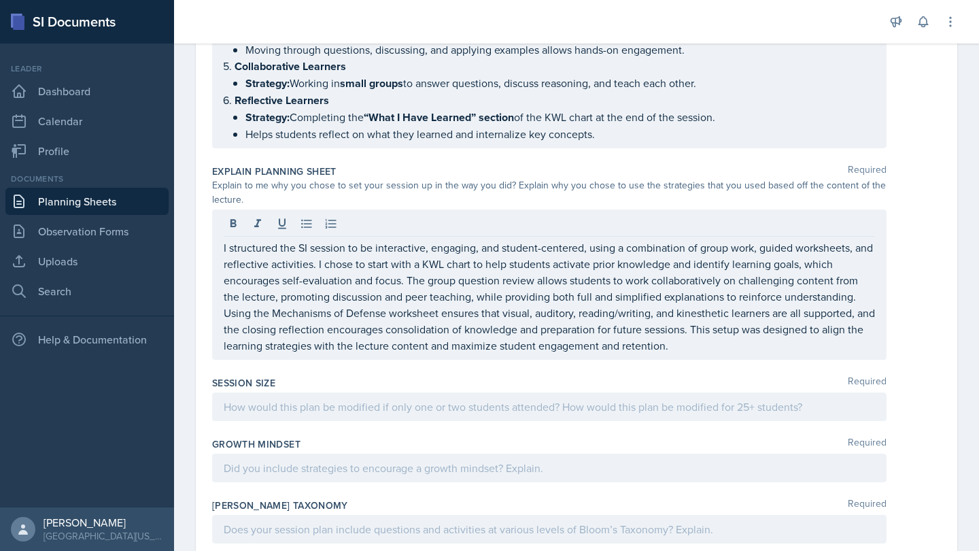
click at [359, 392] on div at bounding box center [549, 406] width 675 height 29
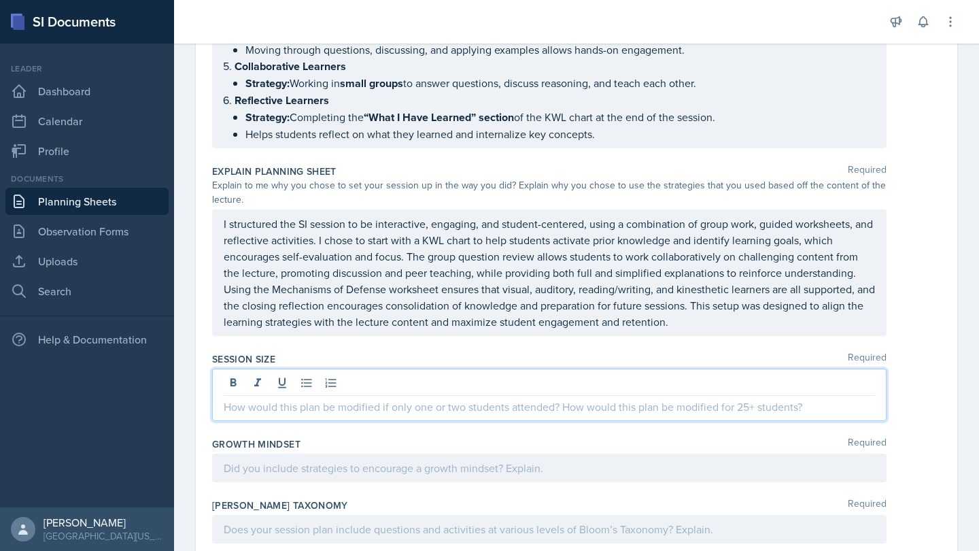
paste div
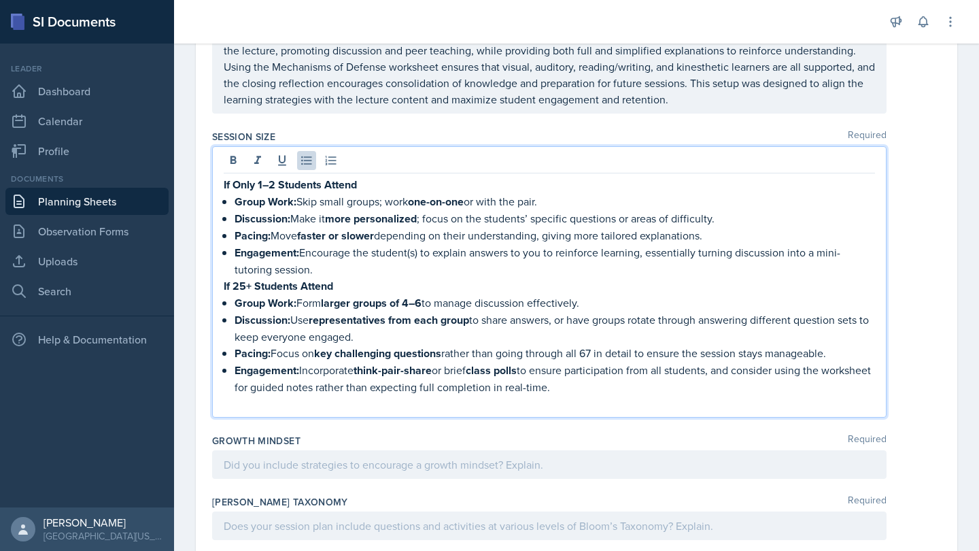
scroll to position [2054, 0]
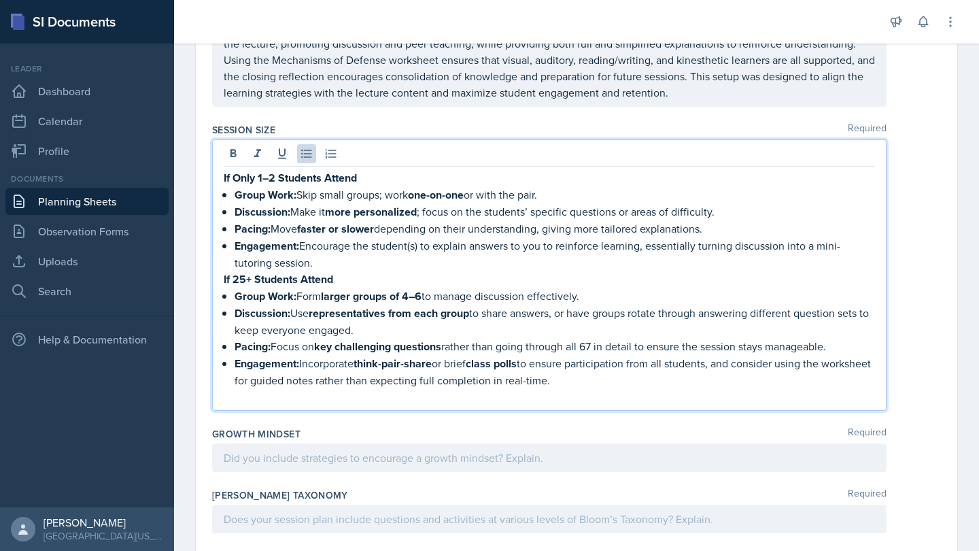
click at [326, 388] on p at bounding box center [550, 396] width 652 height 16
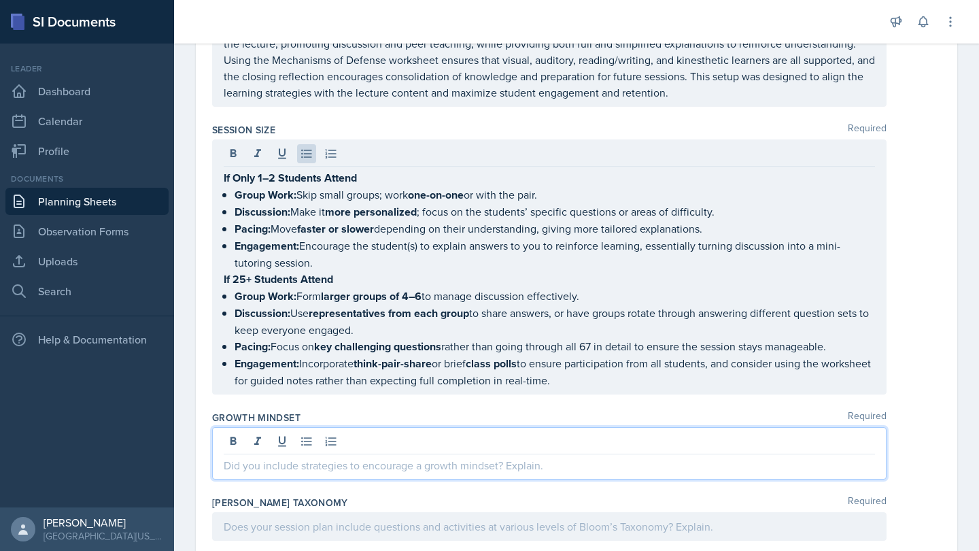
click at [460, 427] on div at bounding box center [549, 453] width 675 height 52
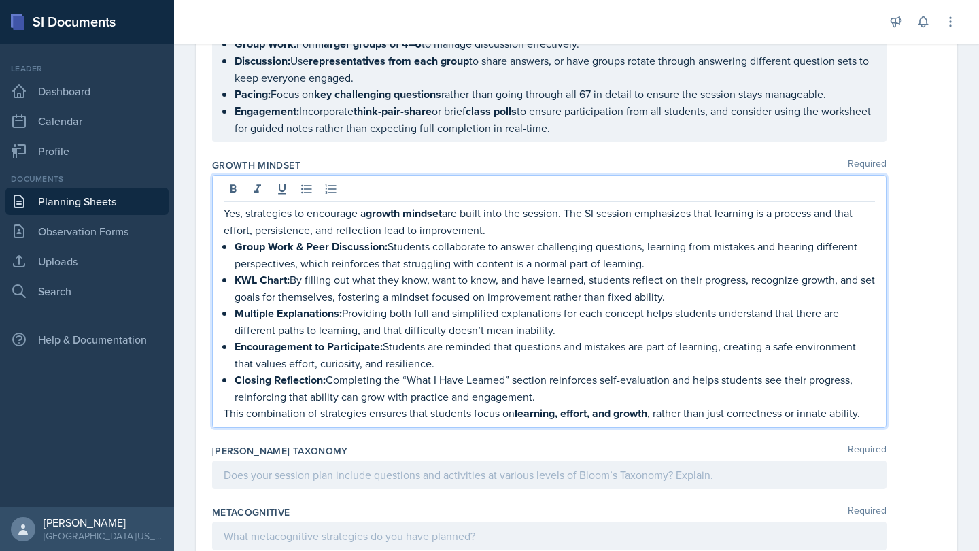
scroll to position [2289, 0]
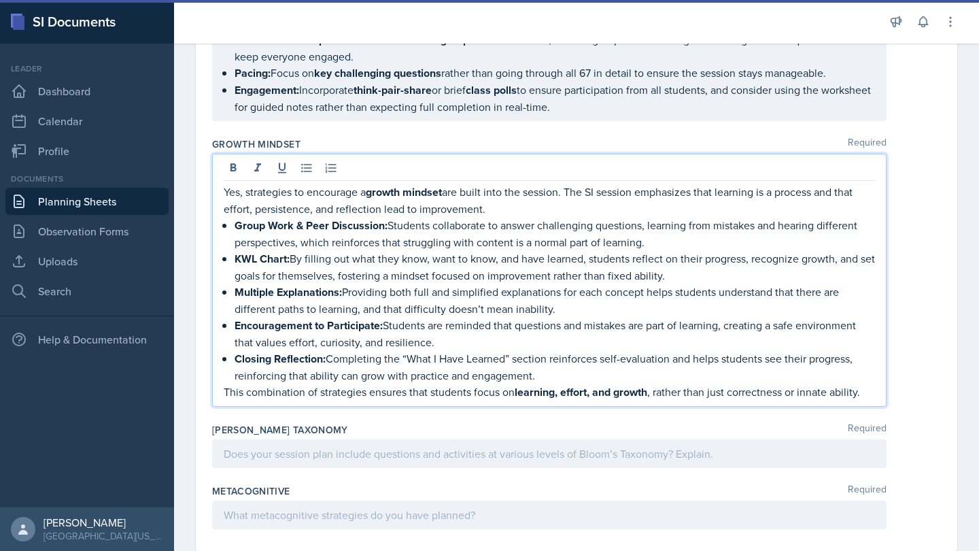
click at [416, 382] on div "Growth Mindset Required Yes, strategies to encourage a growth mindset are built…" at bounding box center [576, 275] width 729 height 286
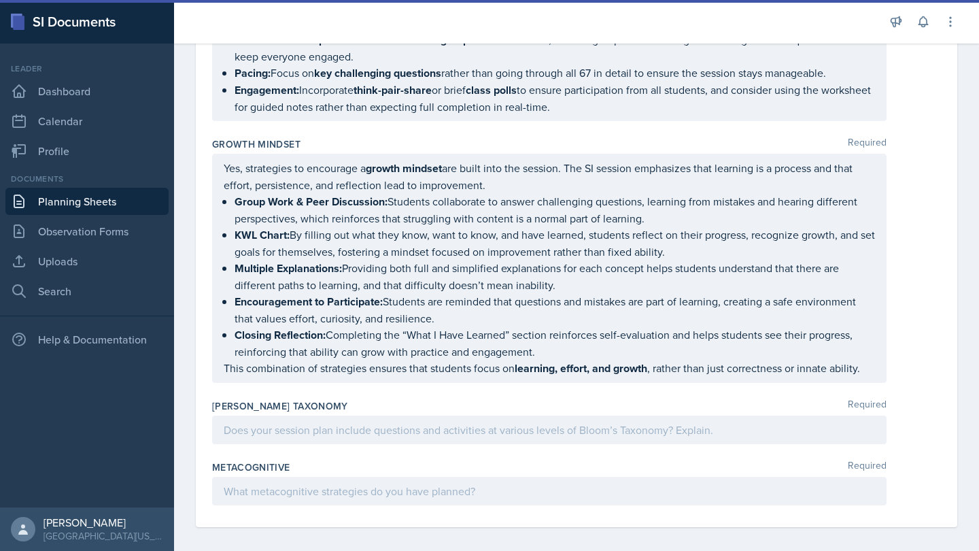
scroll to position [2280, 0]
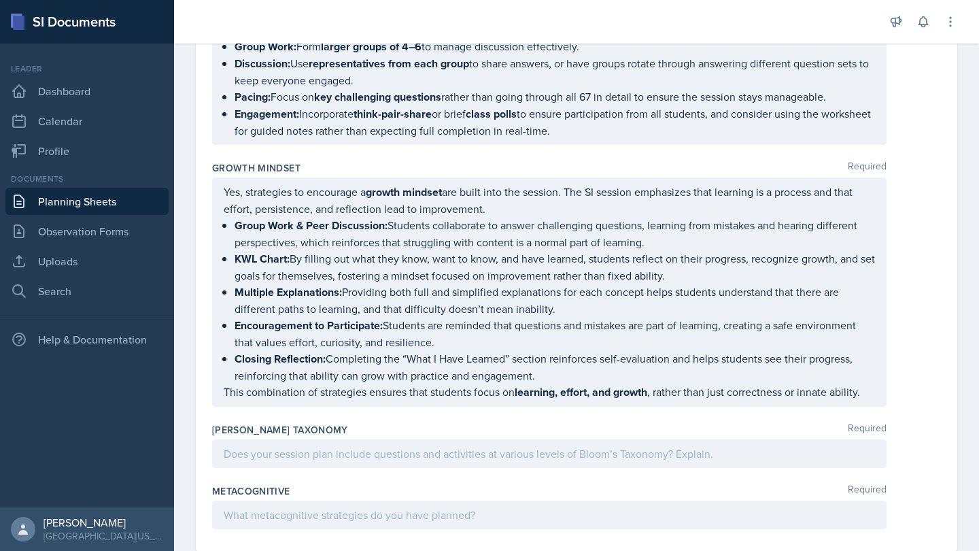
click at [543, 439] on div at bounding box center [549, 453] width 675 height 29
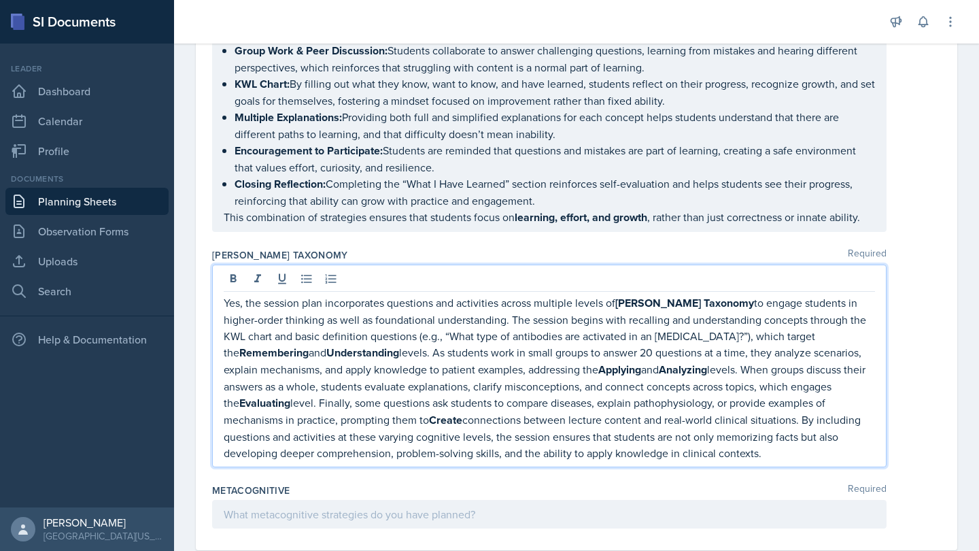
scroll to position [2454, 0]
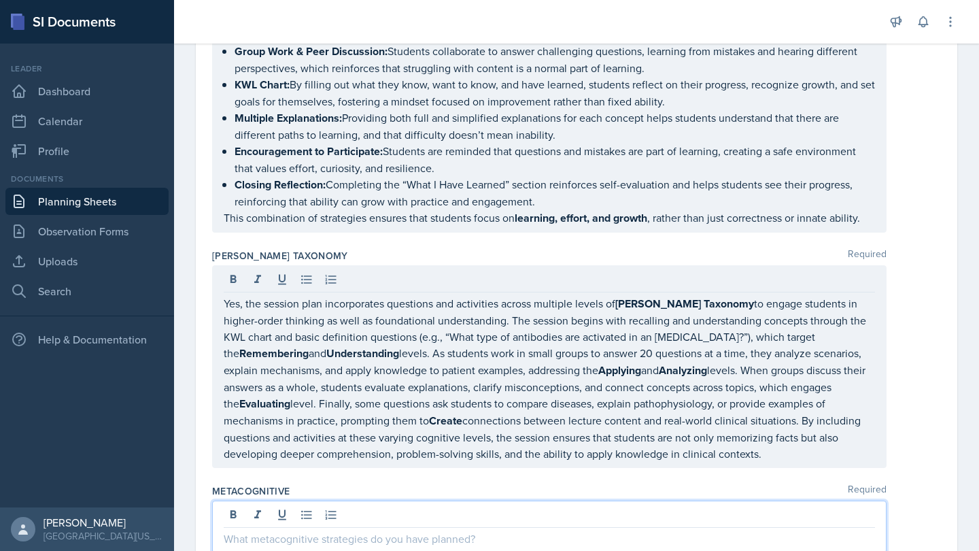
click at [429, 501] on div at bounding box center [549, 527] width 675 height 52
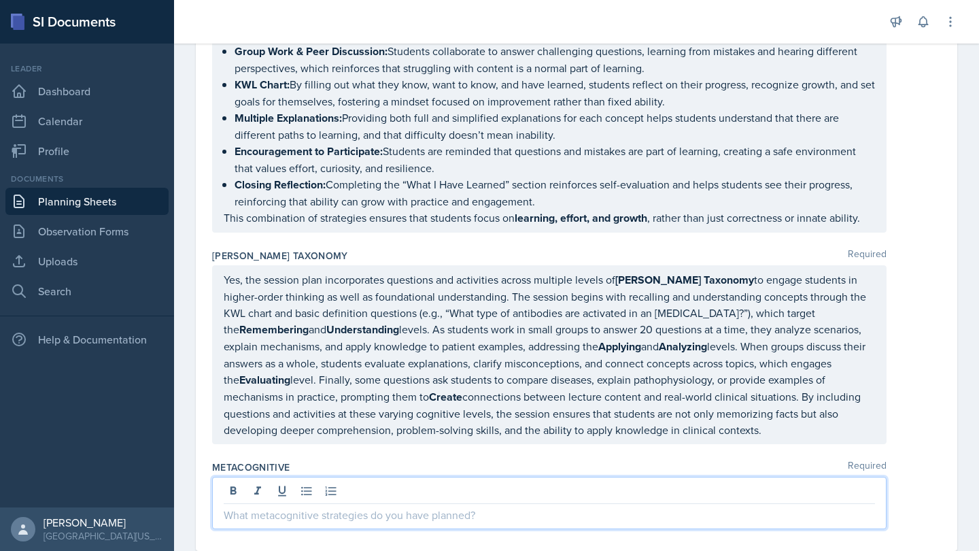
scroll to position [2580, 0]
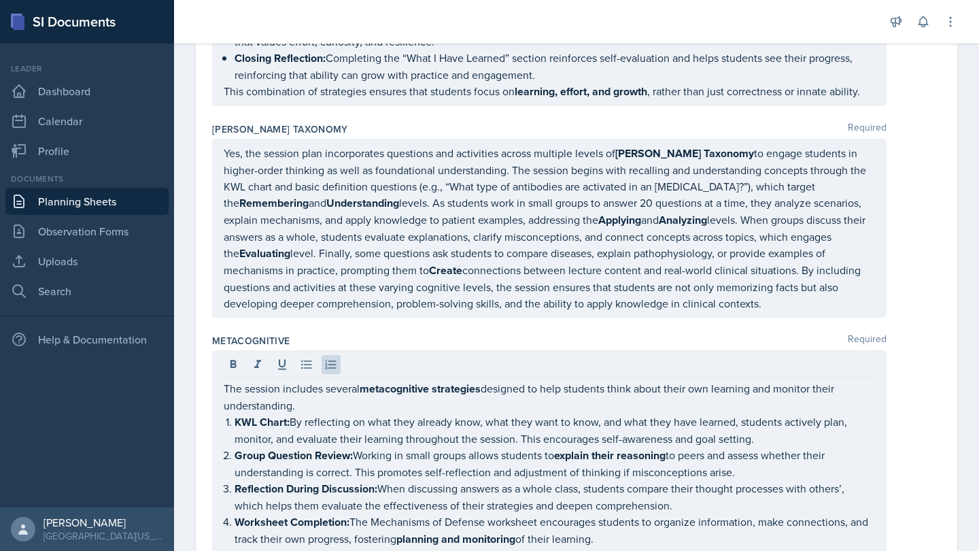
click at [907, 411] on div "The session includes several metacognitive strategies designed to help students…" at bounding box center [576, 468] width 729 height 237
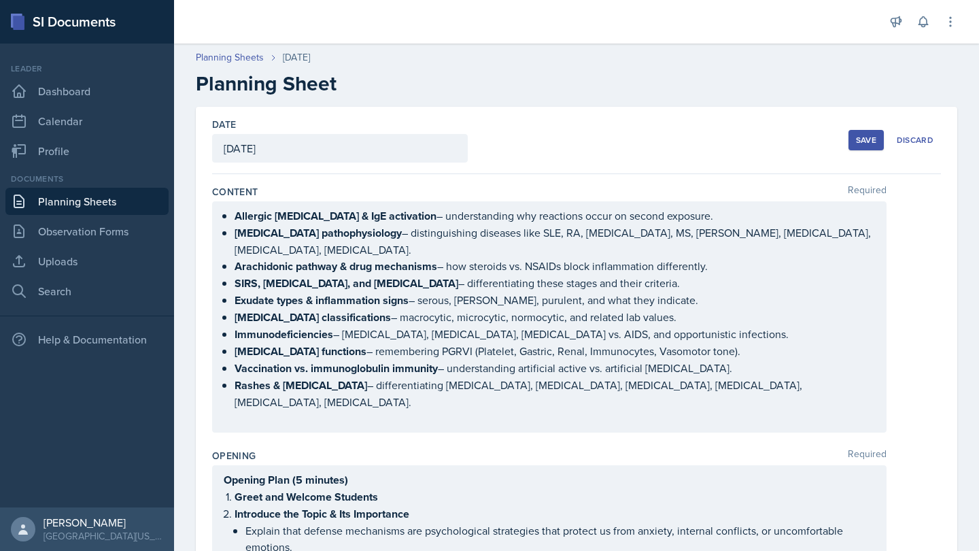
scroll to position [0, 0]
click at [869, 135] on div "Save" at bounding box center [866, 140] width 20 height 11
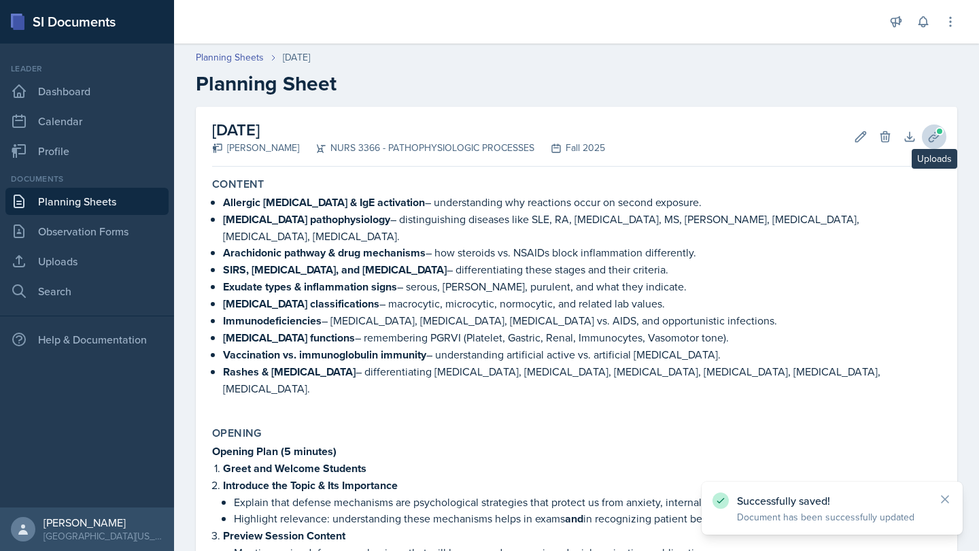
click at [936, 137] on icon at bounding box center [934, 136] width 10 height 10
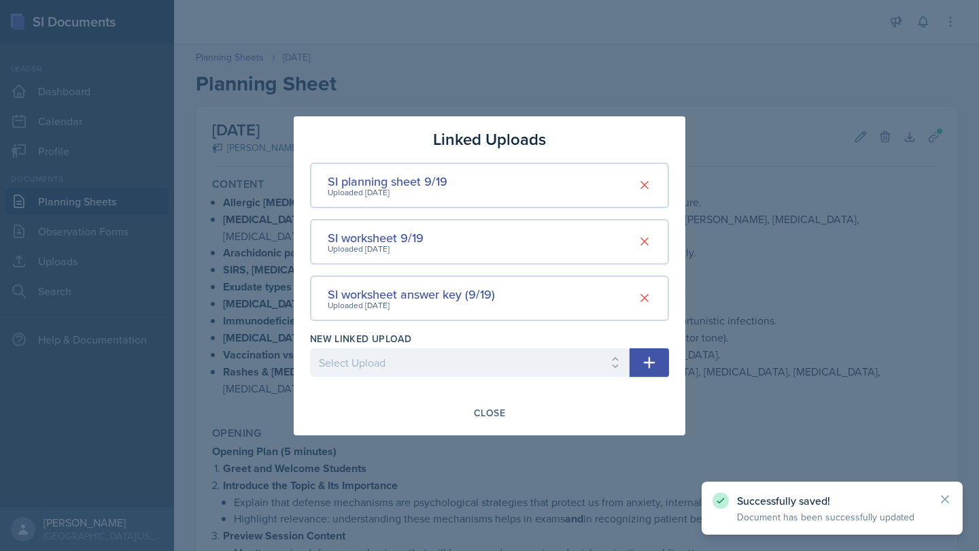
click at [936, 137] on div at bounding box center [489, 275] width 979 height 551
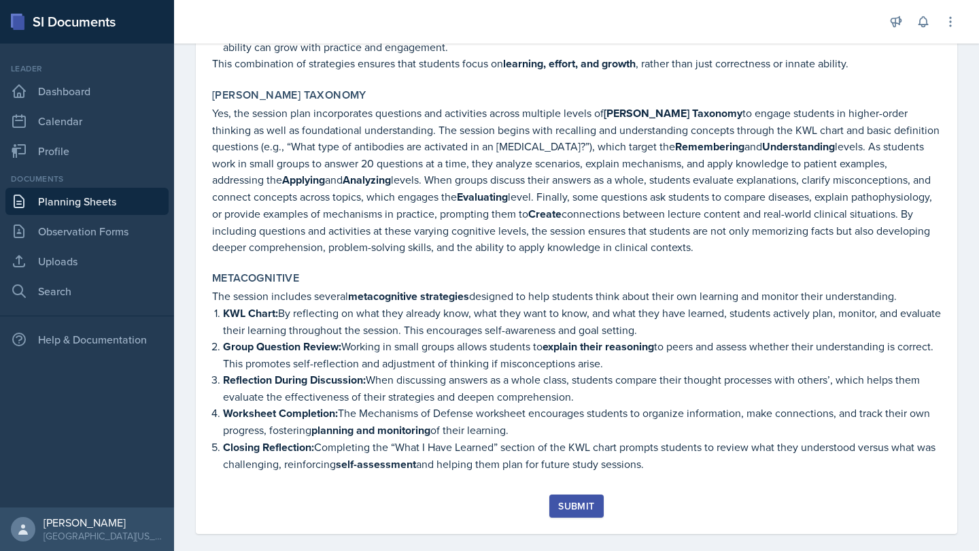
scroll to position [2426, 0]
click at [571, 501] on div "Submit" at bounding box center [576, 506] width 36 height 11
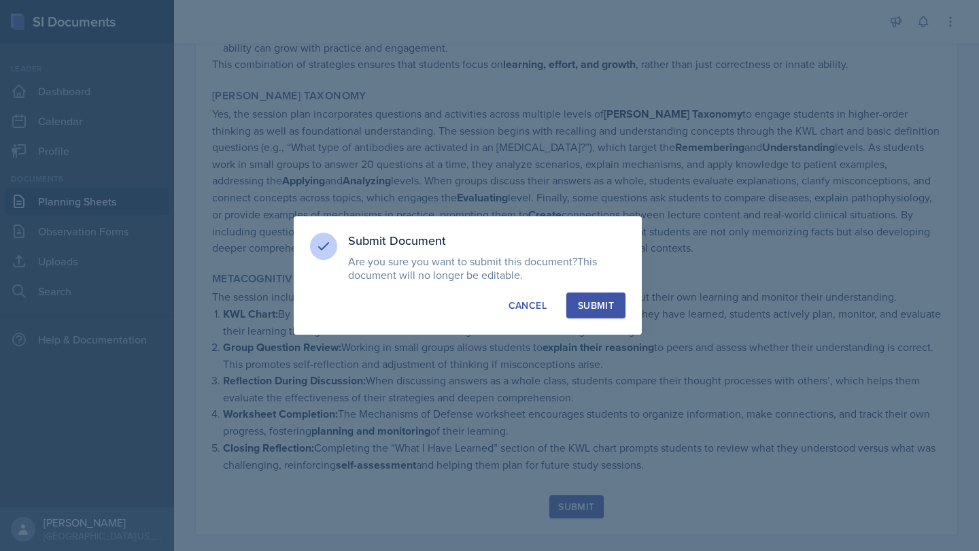
click at [609, 305] on div "Submit" at bounding box center [596, 306] width 36 height 14
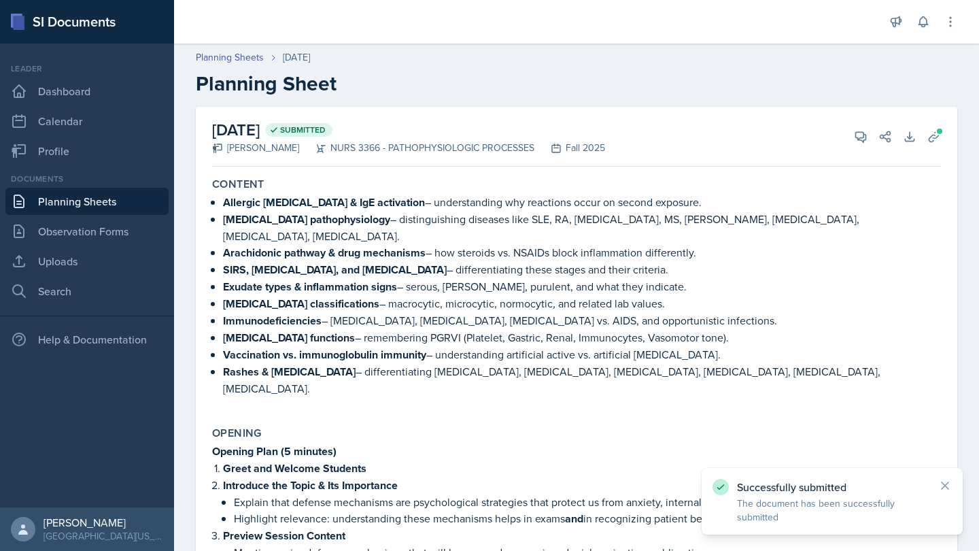
scroll to position [0, 0]
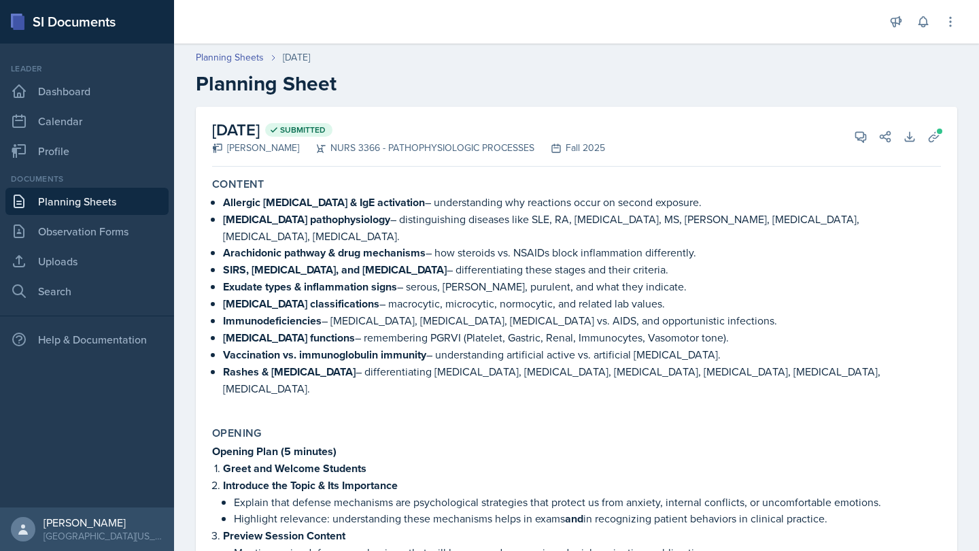
click at [92, 190] on link "Planning Sheets" at bounding box center [86, 201] width 163 height 27
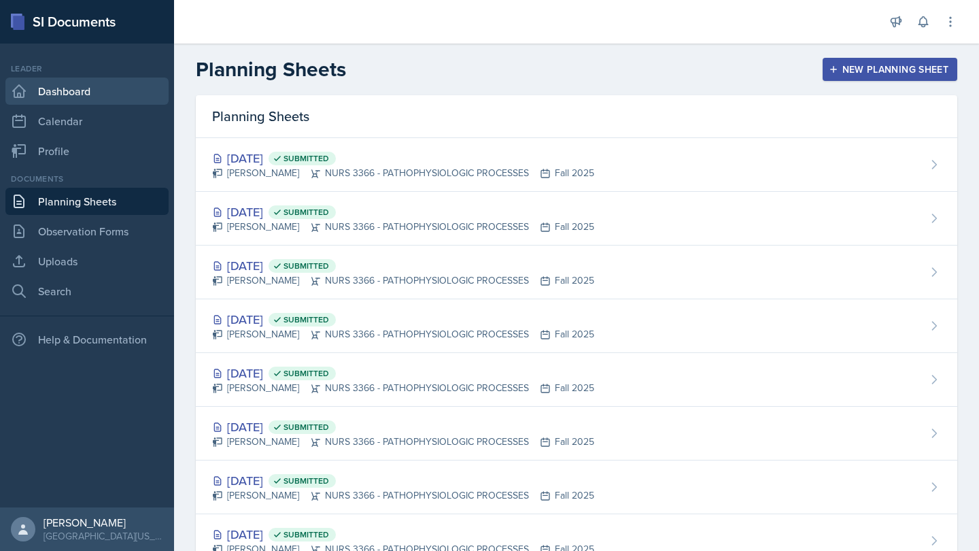
click at [95, 88] on link "Dashboard" at bounding box center [86, 91] width 163 height 27
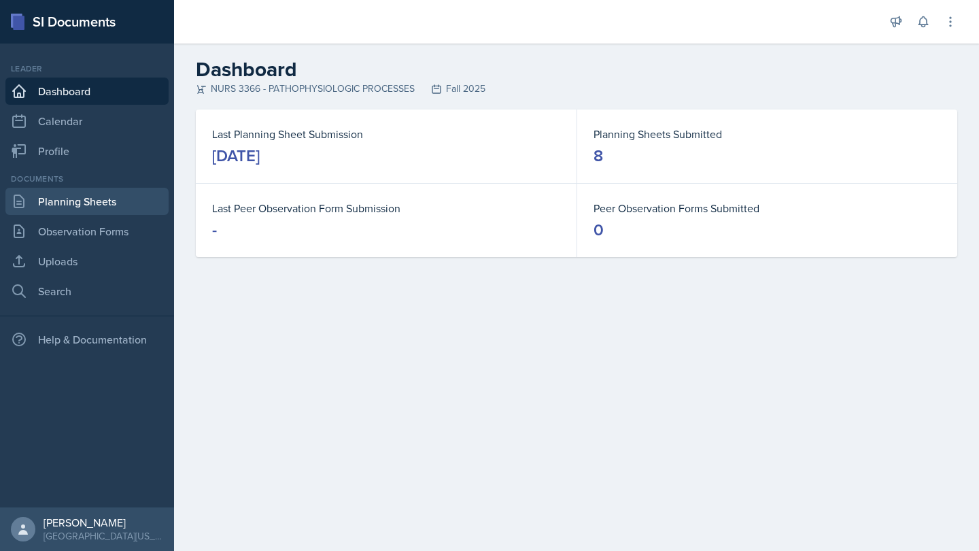
click at [129, 199] on link "Planning Sheets" at bounding box center [86, 201] width 163 height 27
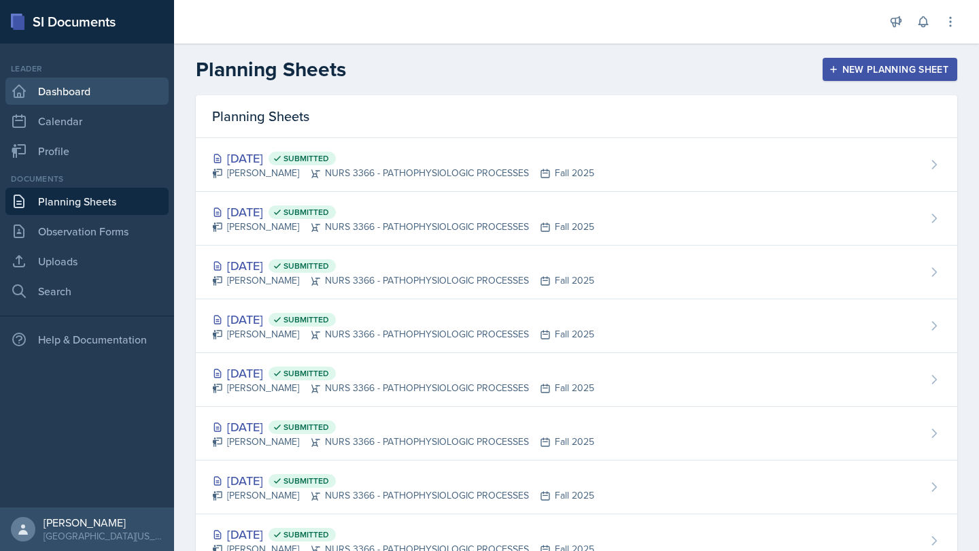
click at [63, 102] on link "Dashboard" at bounding box center [86, 91] width 163 height 27
